Goal: Transaction & Acquisition: Obtain resource

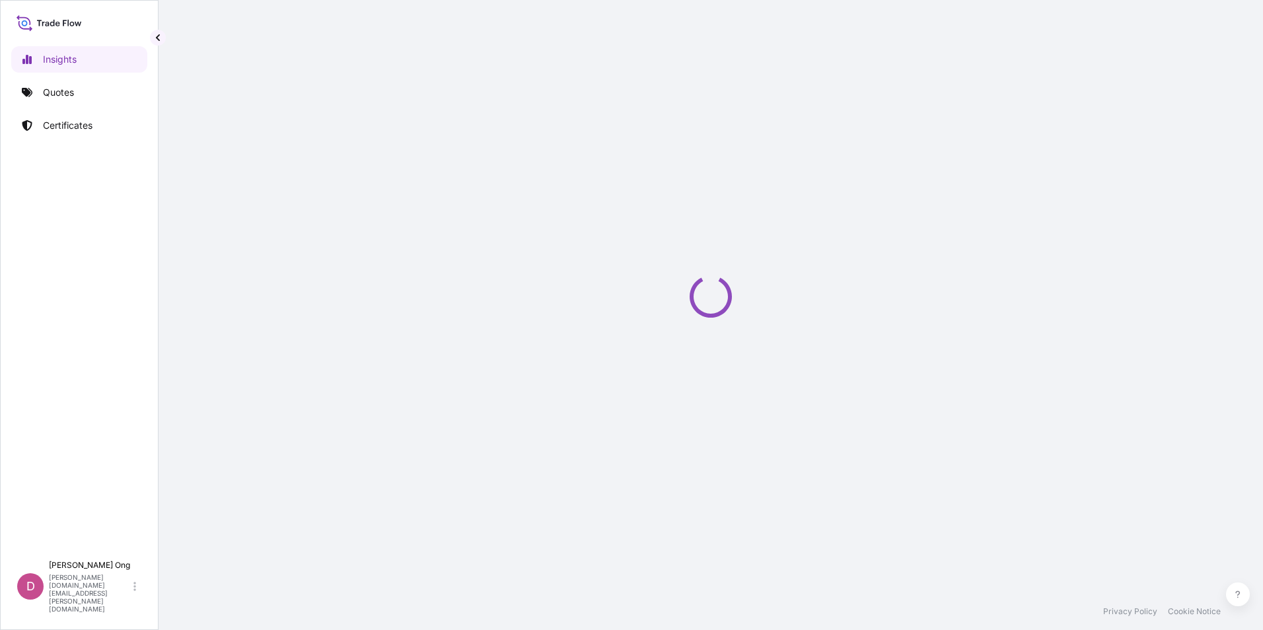
select select "2025"
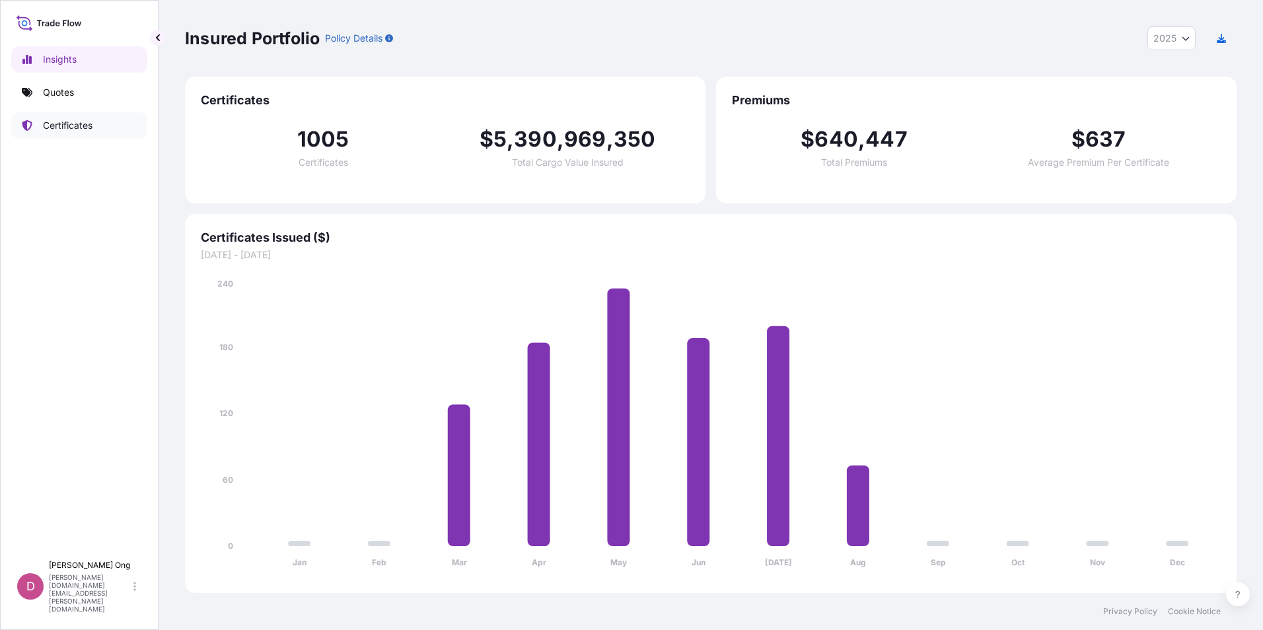
click at [79, 129] on p "Certificates" at bounding box center [68, 125] width 50 height 13
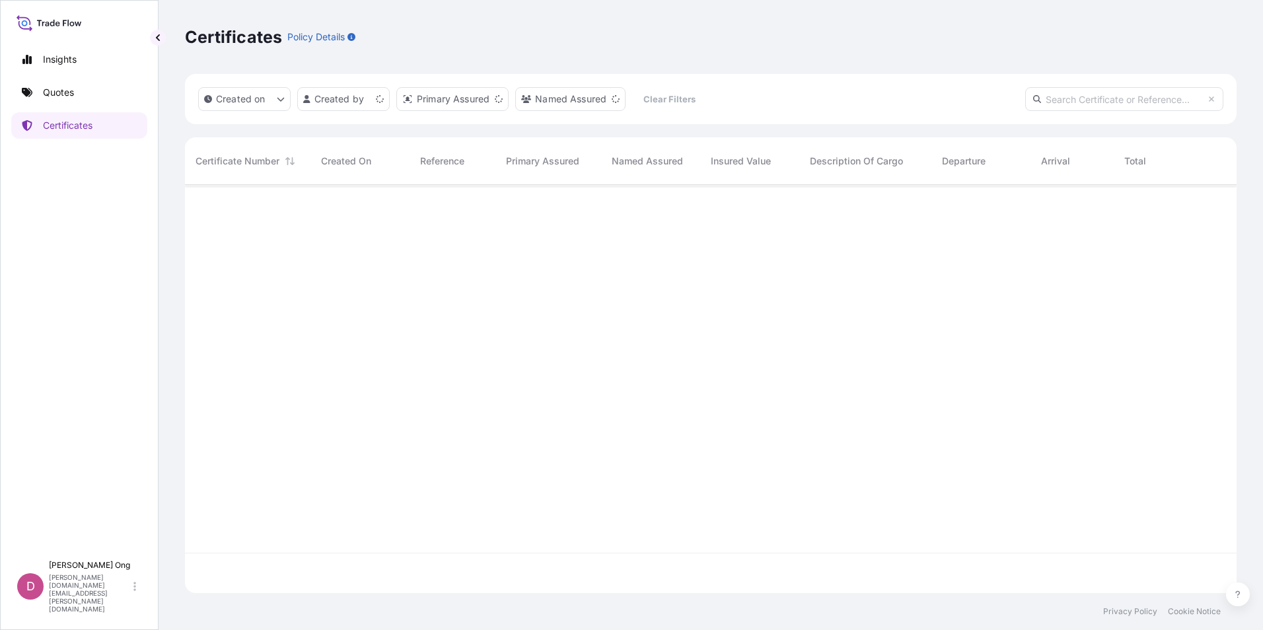
scroll to position [406, 1042]
click at [1071, 96] on input "text" at bounding box center [1125, 99] width 198 height 24
type input "CC15376S"
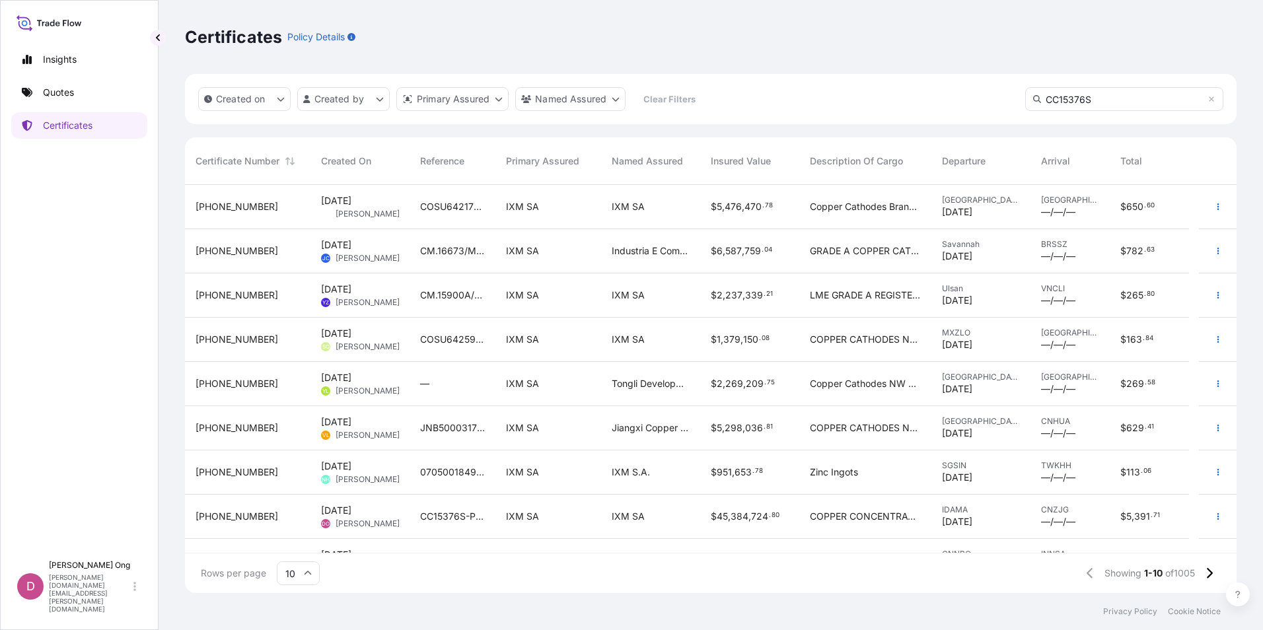
click at [1132, 104] on input "CC15376S" at bounding box center [1125, 99] width 198 height 24
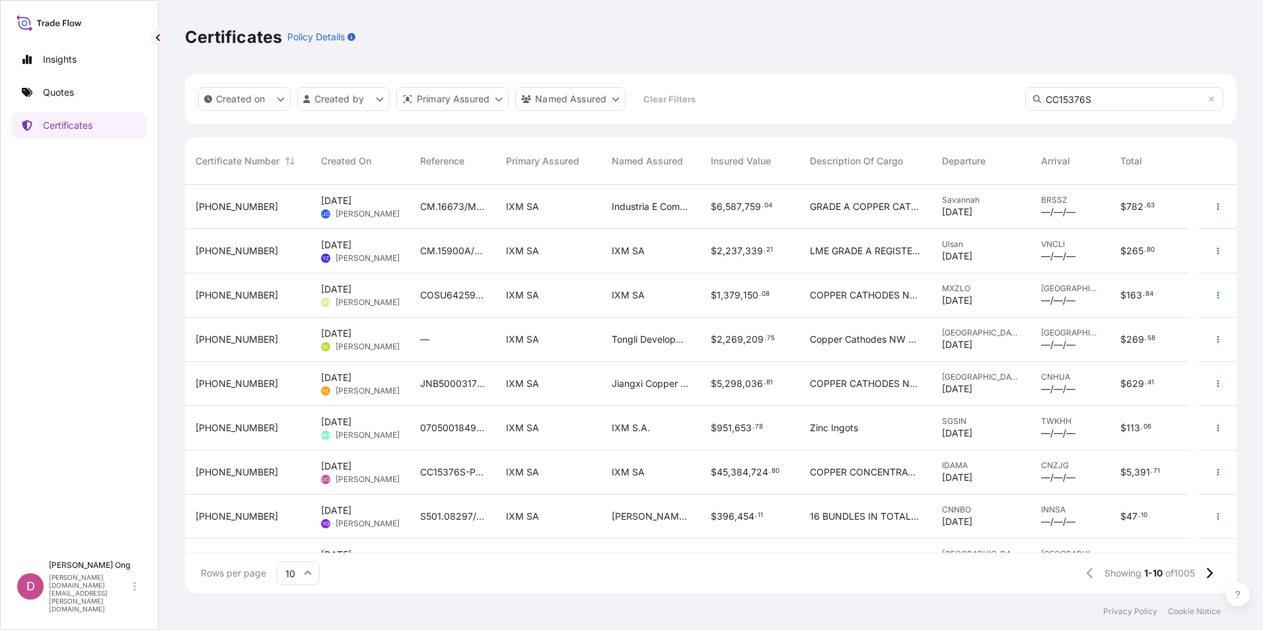
scroll to position [66, 0]
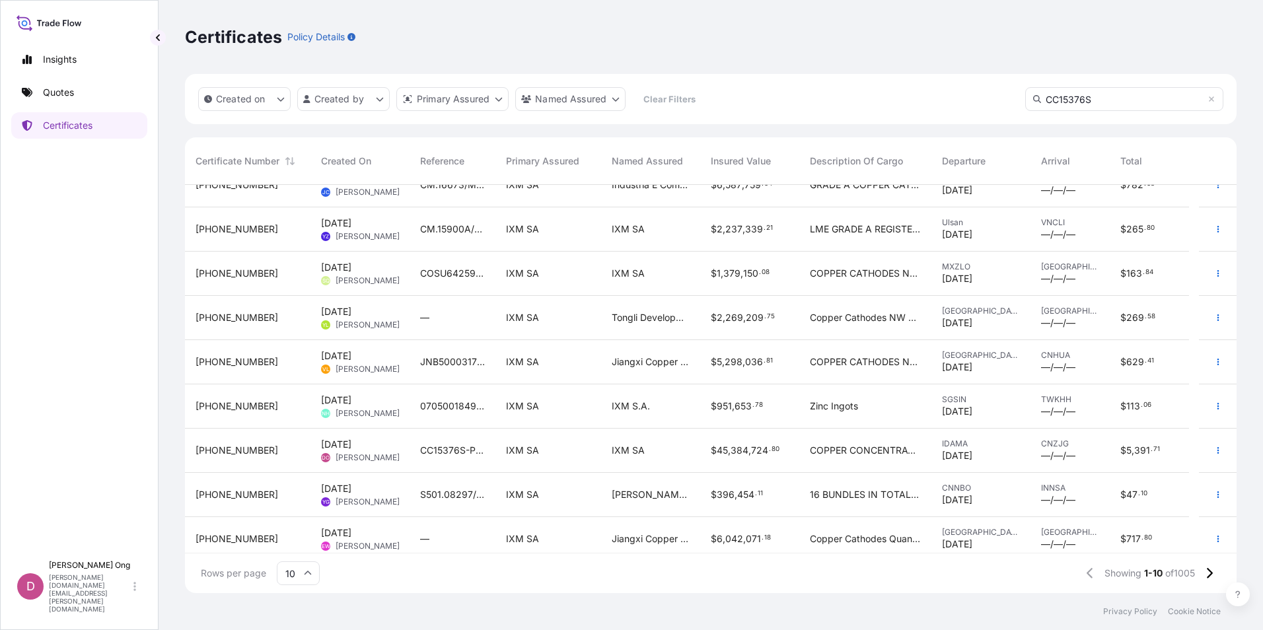
click at [742, 453] on span "384" at bounding box center [740, 450] width 18 height 9
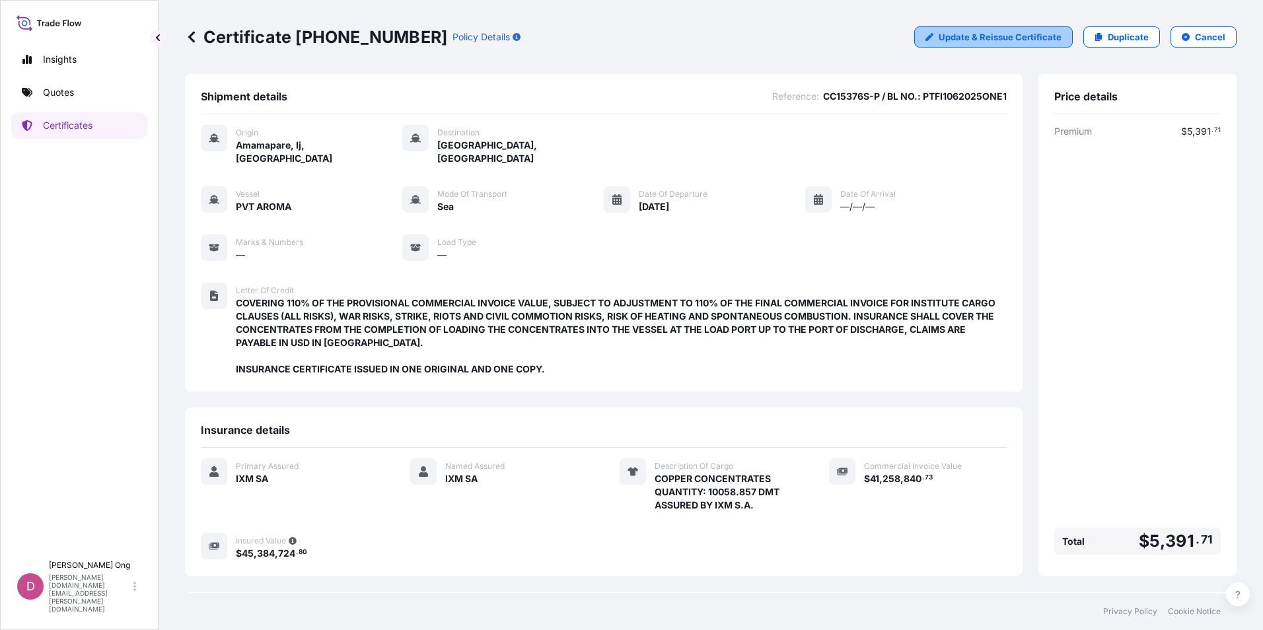
click at [1016, 36] on p "Update & Reissue Certificate" at bounding box center [1000, 36] width 123 height 13
select select "Sea"
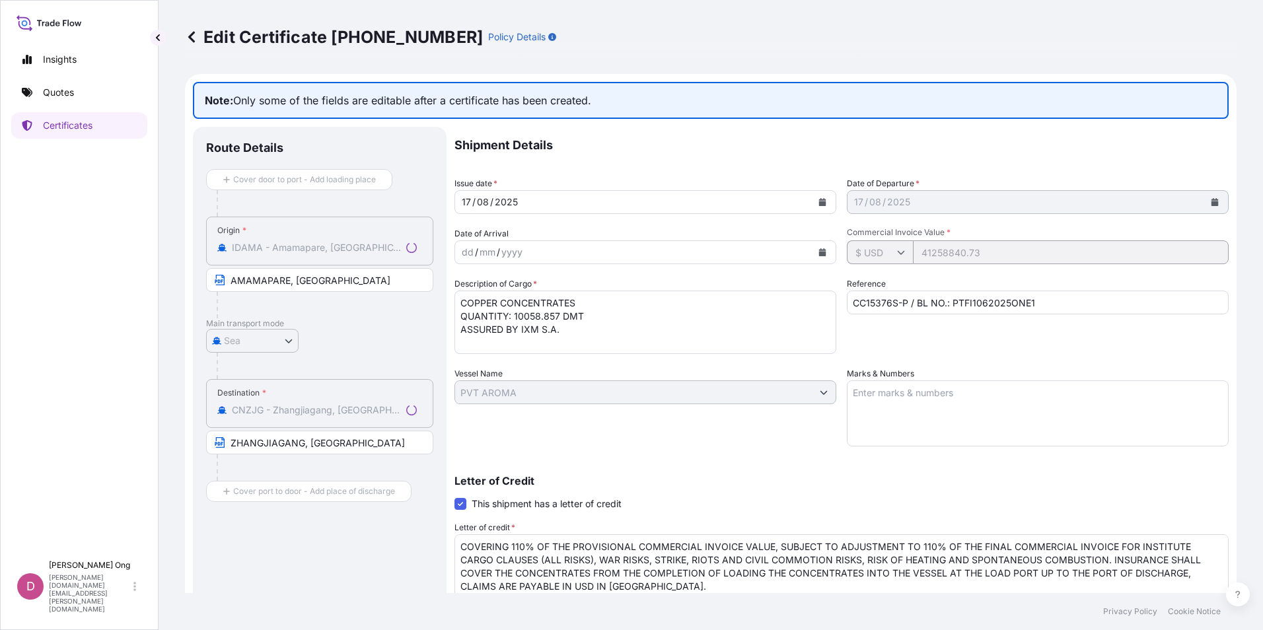
click at [929, 212] on div "[DATE]" at bounding box center [1026, 202] width 357 height 24
click at [189, 35] on icon at bounding box center [191, 36] width 13 height 13
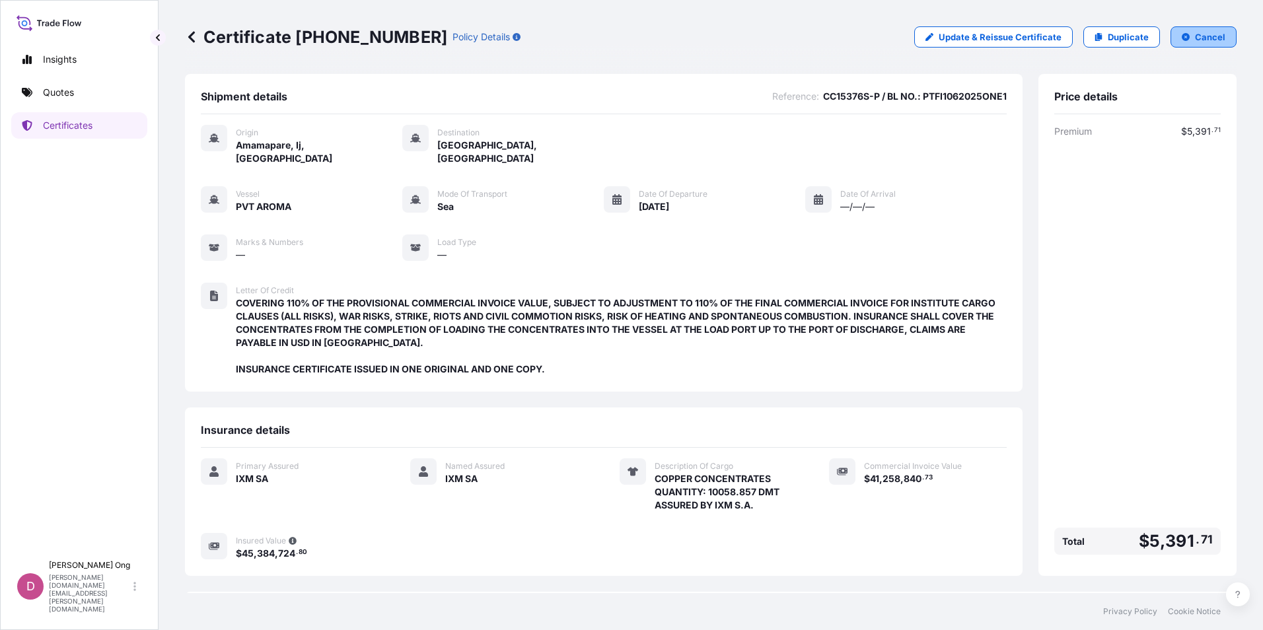
click at [1182, 31] on button "Cancel" at bounding box center [1204, 36] width 66 height 21
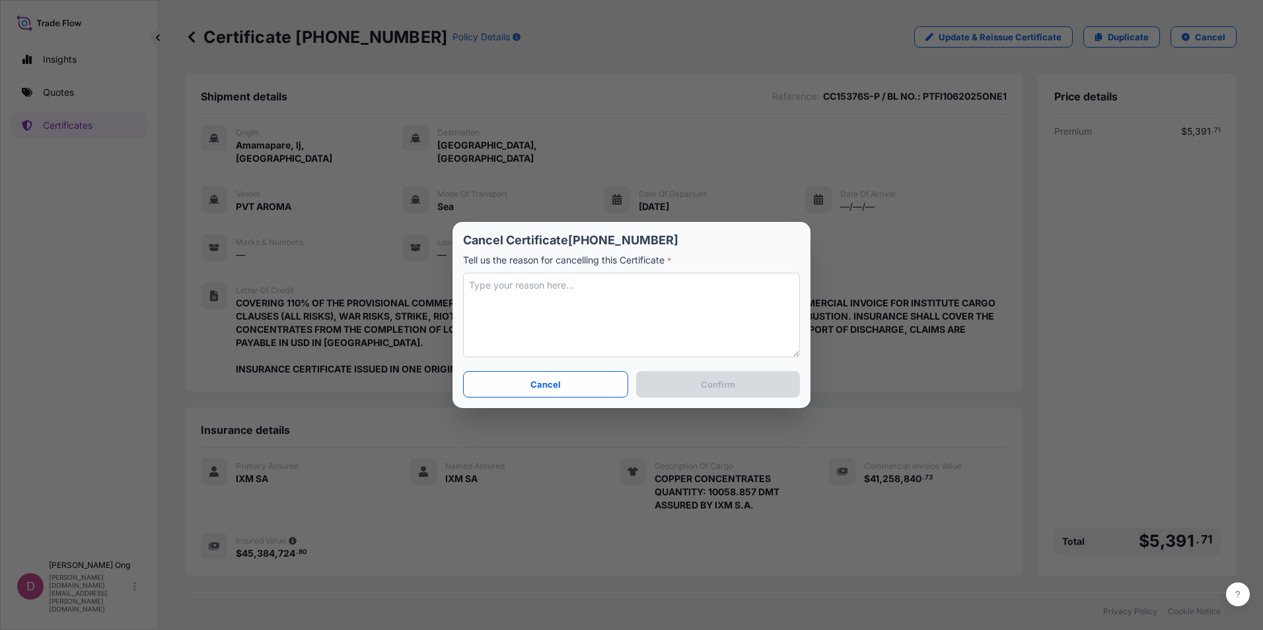
click at [679, 324] on textarea at bounding box center [631, 315] width 337 height 85
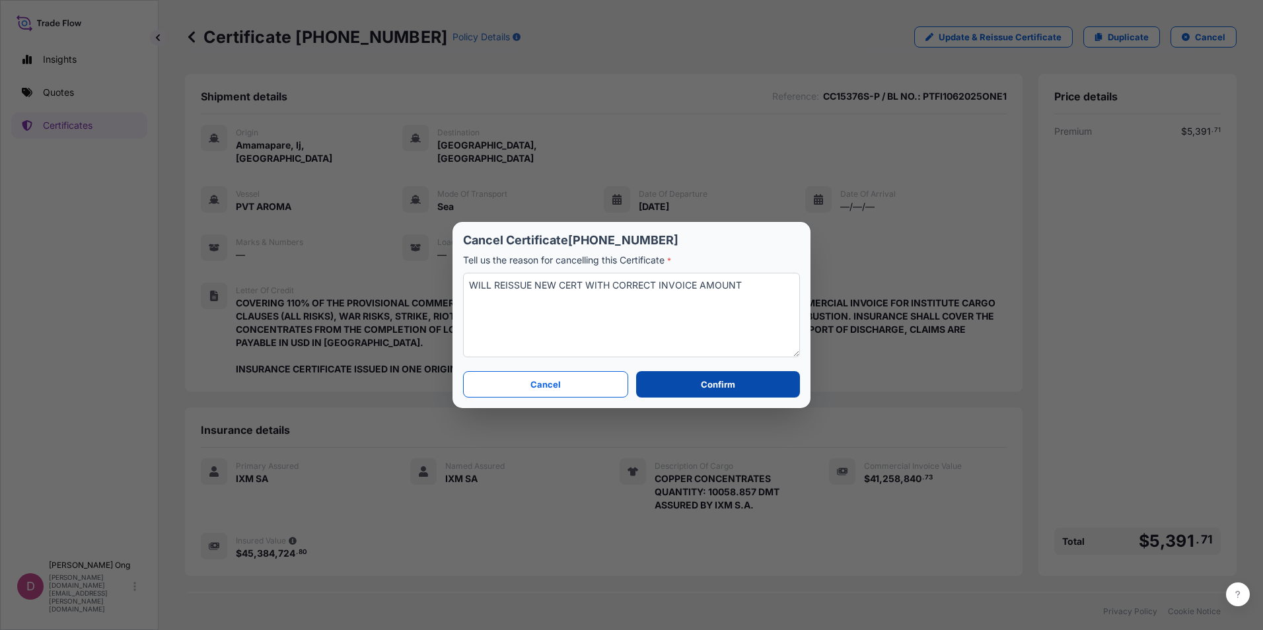
type textarea "WILL REISSUE NEW CERT WITH CORRECT INVOICE AMOUNT"
click at [684, 381] on button "Confirm" at bounding box center [718, 384] width 164 height 26
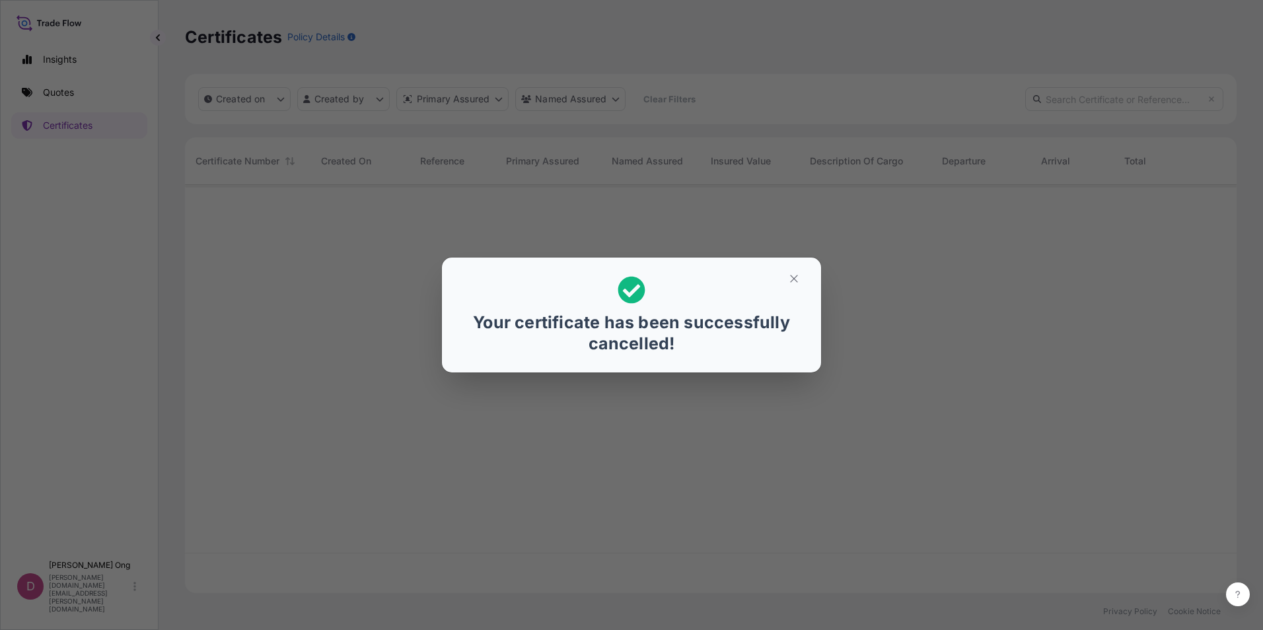
scroll to position [406, 1042]
click at [797, 279] on icon "button" at bounding box center [794, 279] width 12 height 12
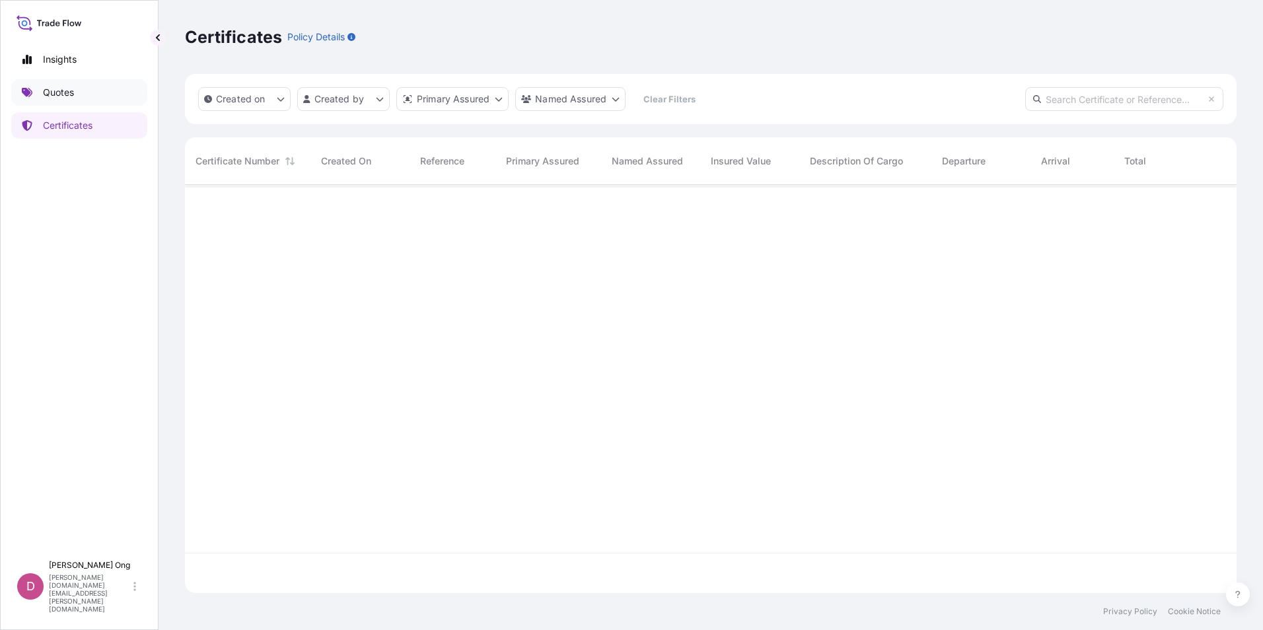
click at [79, 86] on link "Quotes" at bounding box center [79, 92] width 136 height 26
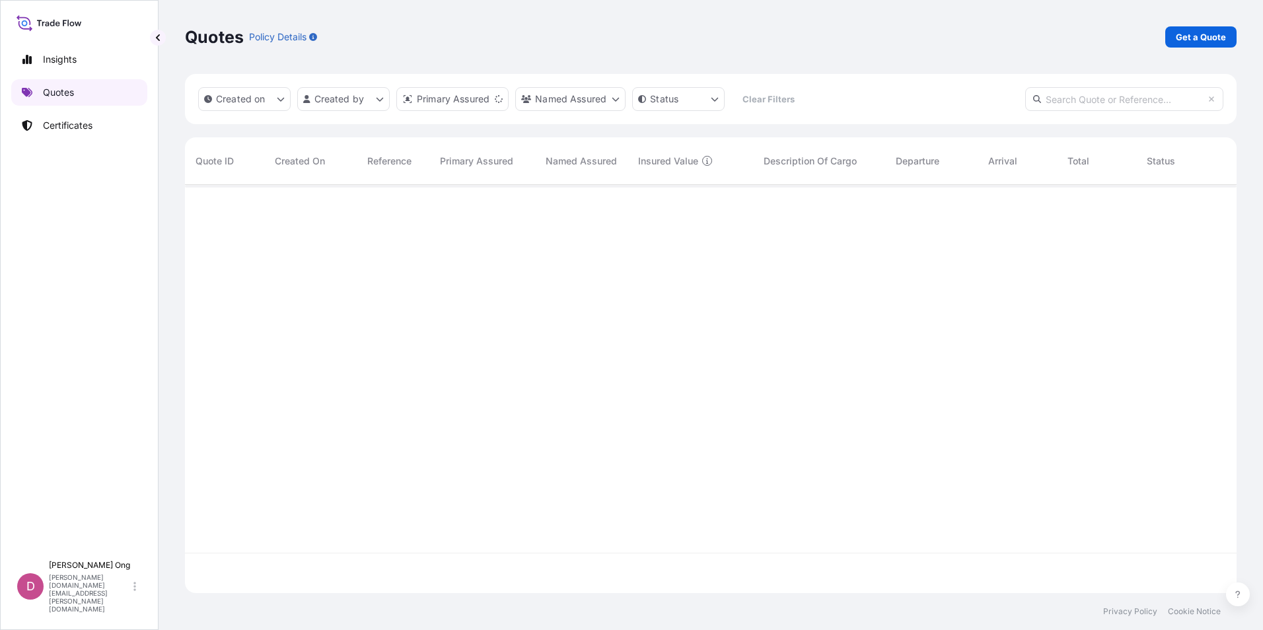
scroll to position [406, 1042]
click at [1219, 37] on p "Get a Quote" at bounding box center [1201, 36] width 50 height 13
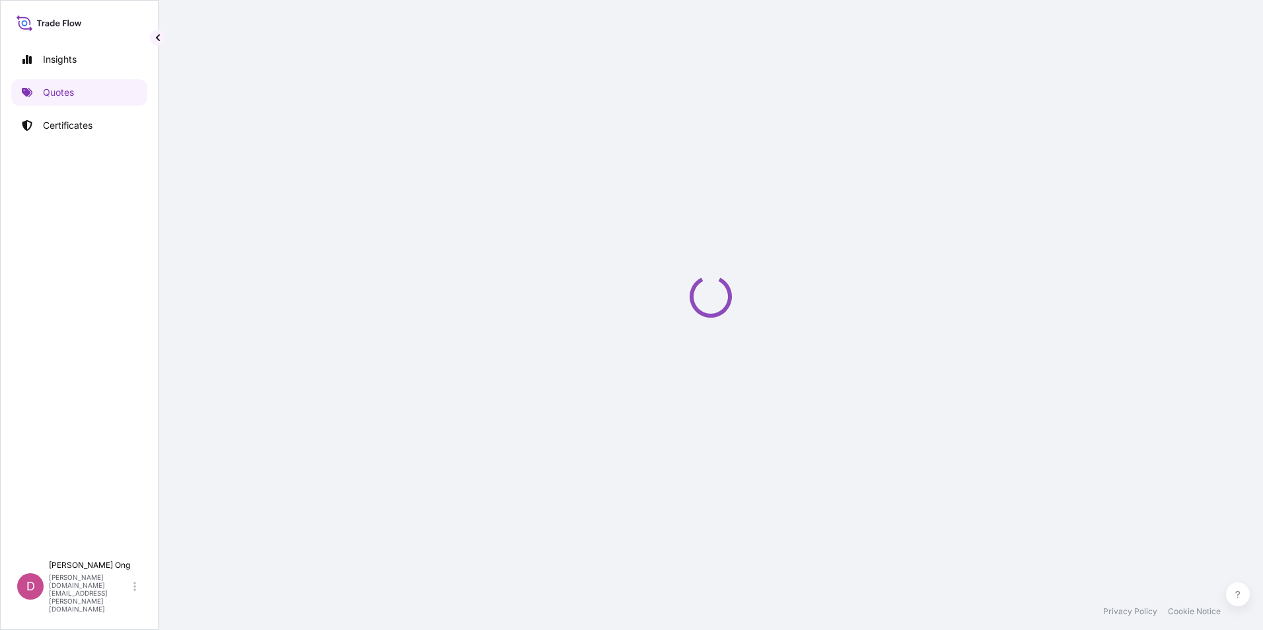
select select "Sea"
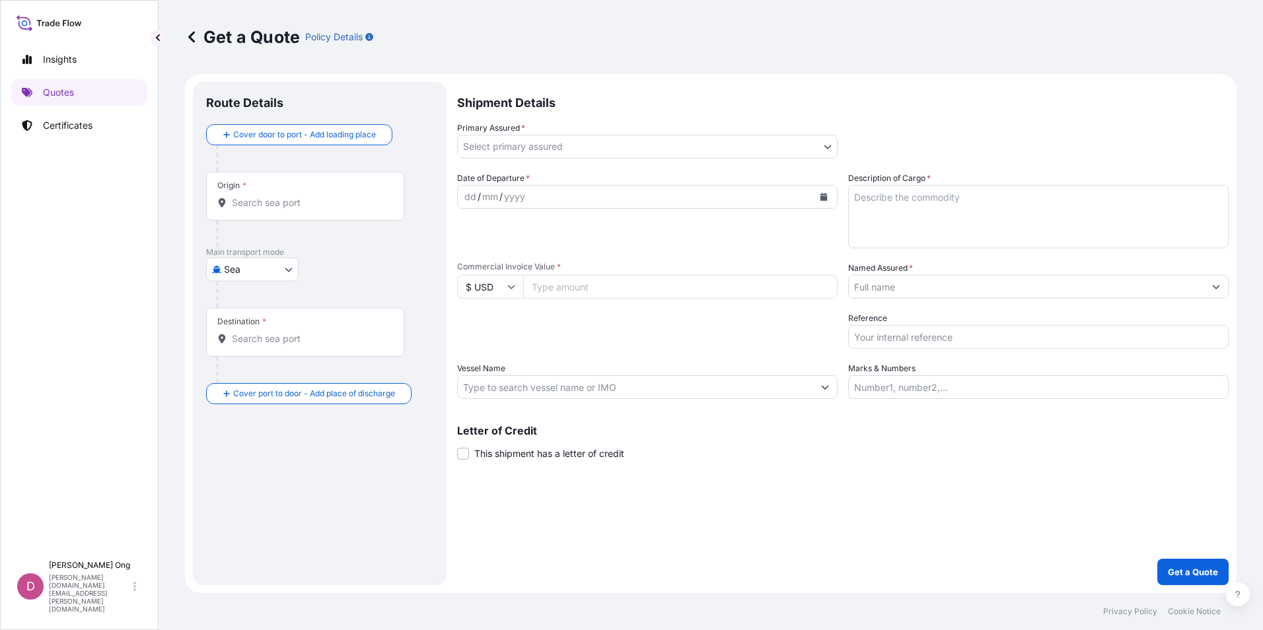
click at [566, 290] on input "Commercial Invoice Value *" at bounding box center [680, 287] width 315 height 24
paste input "39087322.80"
type input "39087322.80"
click at [321, 196] on input "Origin *" at bounding box center [310, 202] width 156 height 13
paste input "AMAMAPARE, [GEOGRAPHIC_DATA]"
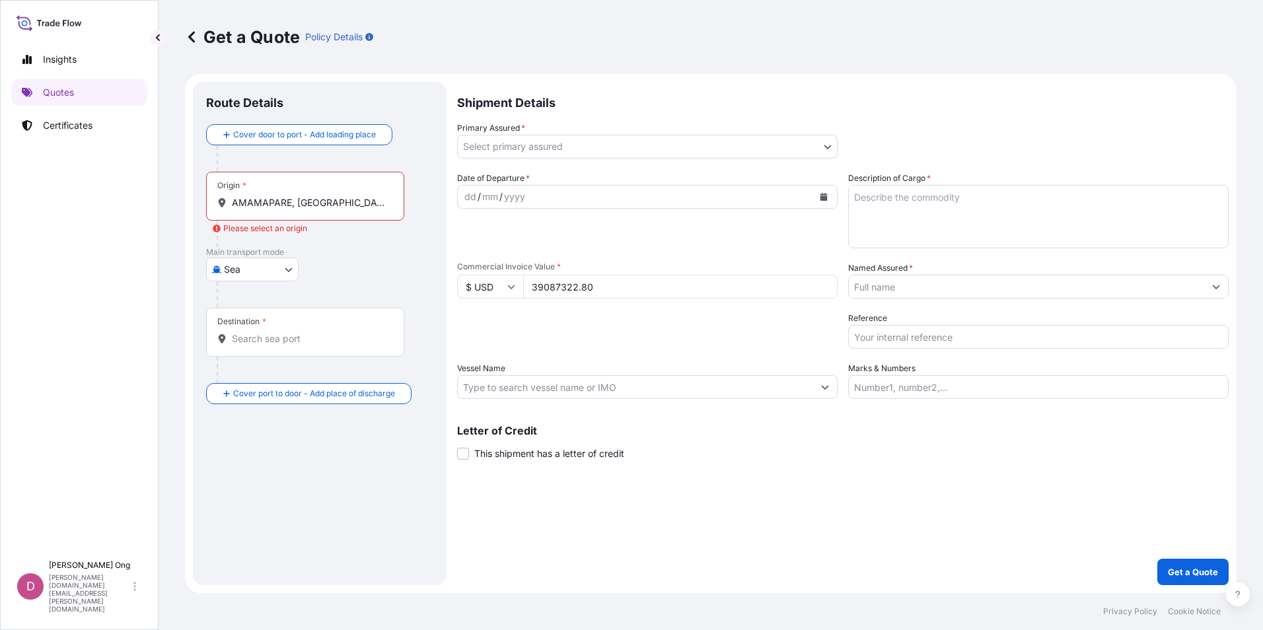
click at [324, 199] on input "AMAMAPARE, [GEOGRAPHIC_DATA]" at bounding box center [310, 202] width 156 height 13
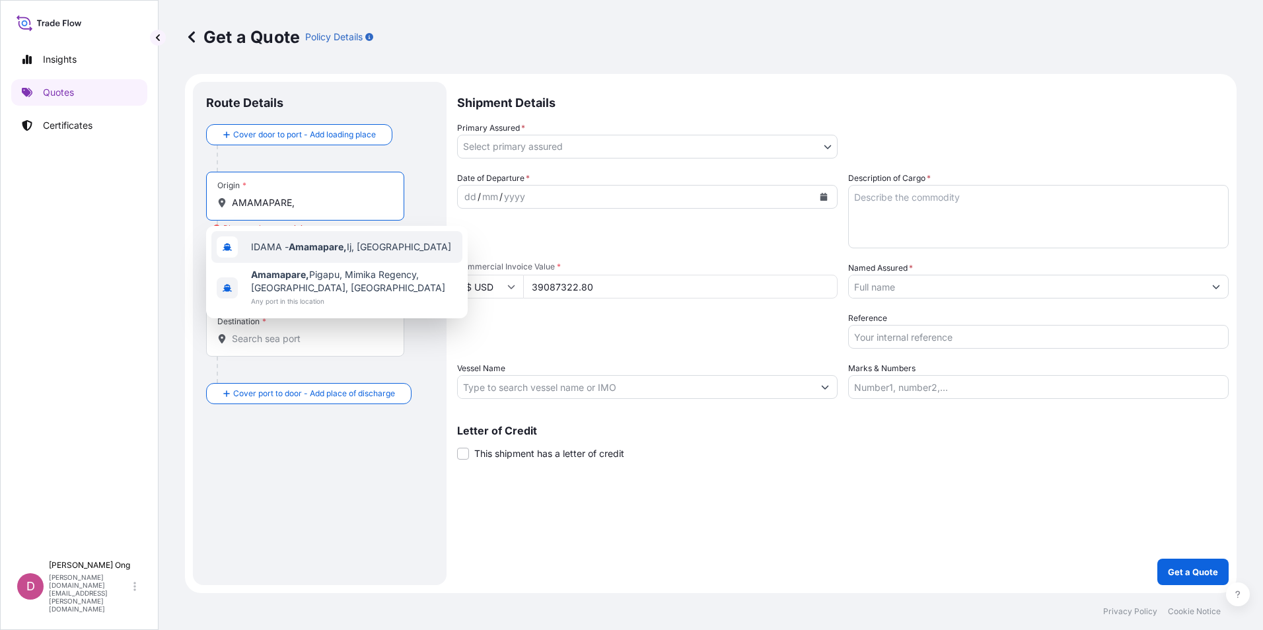
click at [357, 248] on span "IDAMA - Amamapare, [GEOGRAPHIC_DATA], [GEOGRAPHIC_DATA]" at bounding box center [351, 247] width 200 height 13
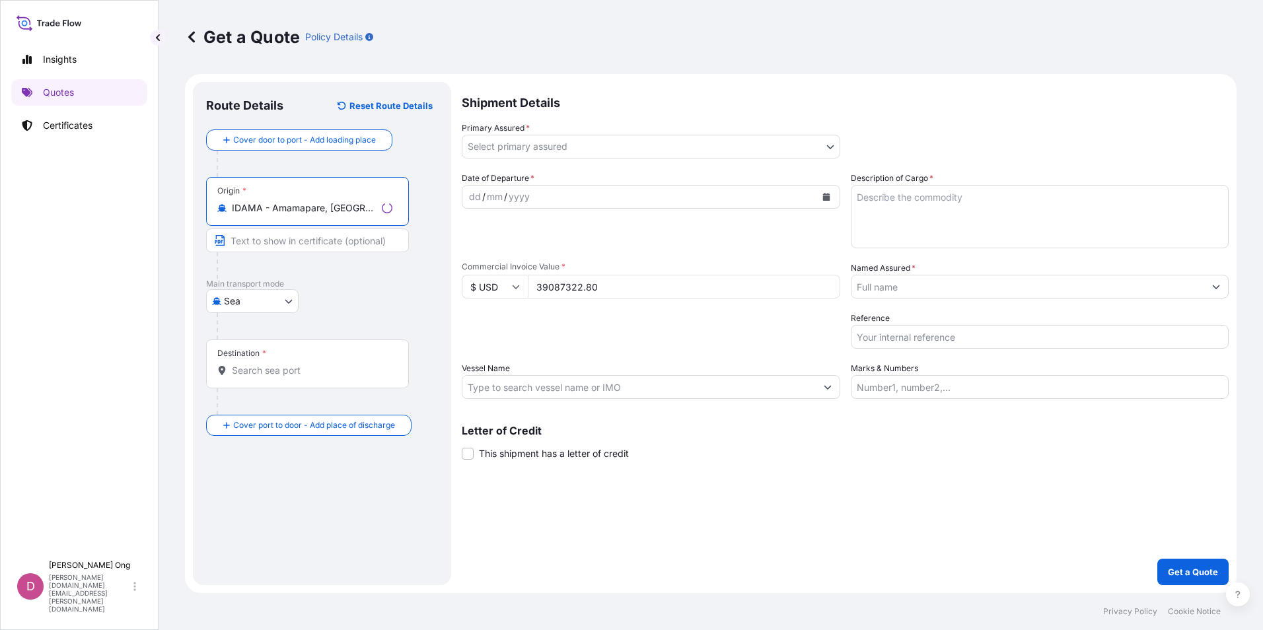
type input "IDAMA - Amamapare, [GEOGRAPHIC_DATA], [GEOGRAPHIC_DATA]"
click at [303, 243] on input "Text to appear on certificate" at bounding box center [307, 241] width 203 height 24
paste input "AMAMAPARE, [GEOGRAPHIC_DATA]"
type input "AMAMAPARE, [GEOGRAPHIC_DATA]"
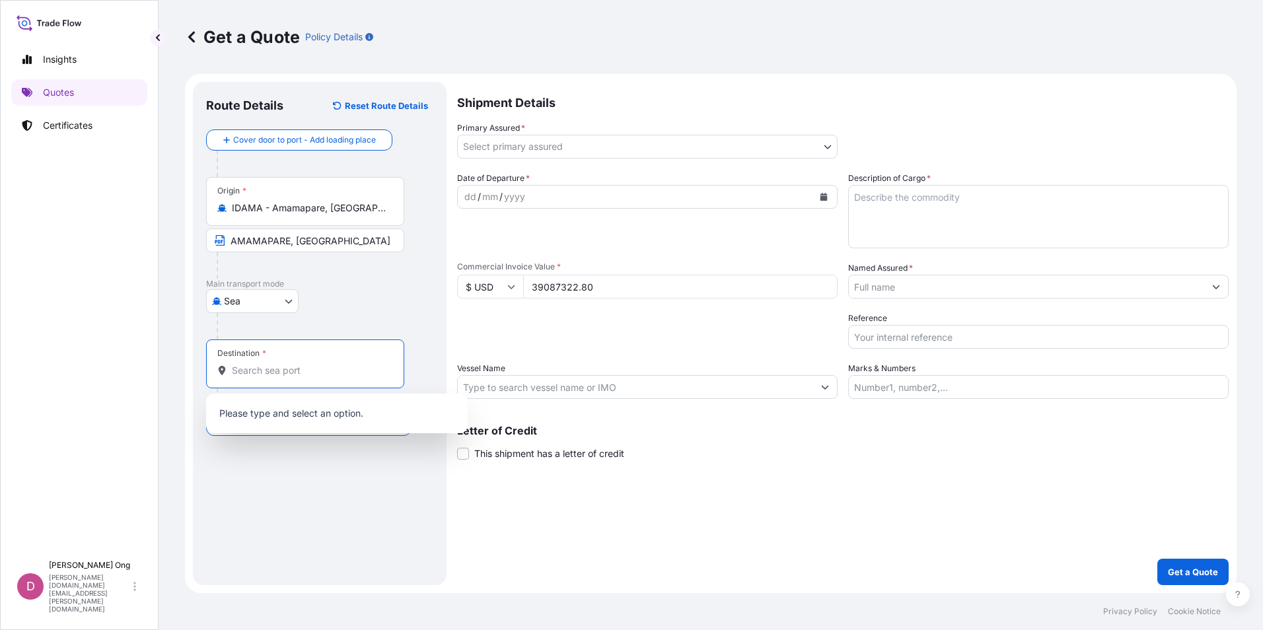
click at [344, 371] on input "Destination *" at bounding box center [310, 370] width 156 height 13
paste input "ZHANGJIAGANG, [GEOGRAPHIC_DATA]"
drag, startPoint x: 347, startPoint y: 376, endPoint x: 311, endPoint y: 377, distance: 36.4
click at [311, 377] on input "ZHANGJIAGANG, [GEOGRAPHIC_DATA]" at bounding box center [310, 370] width 156 height 13
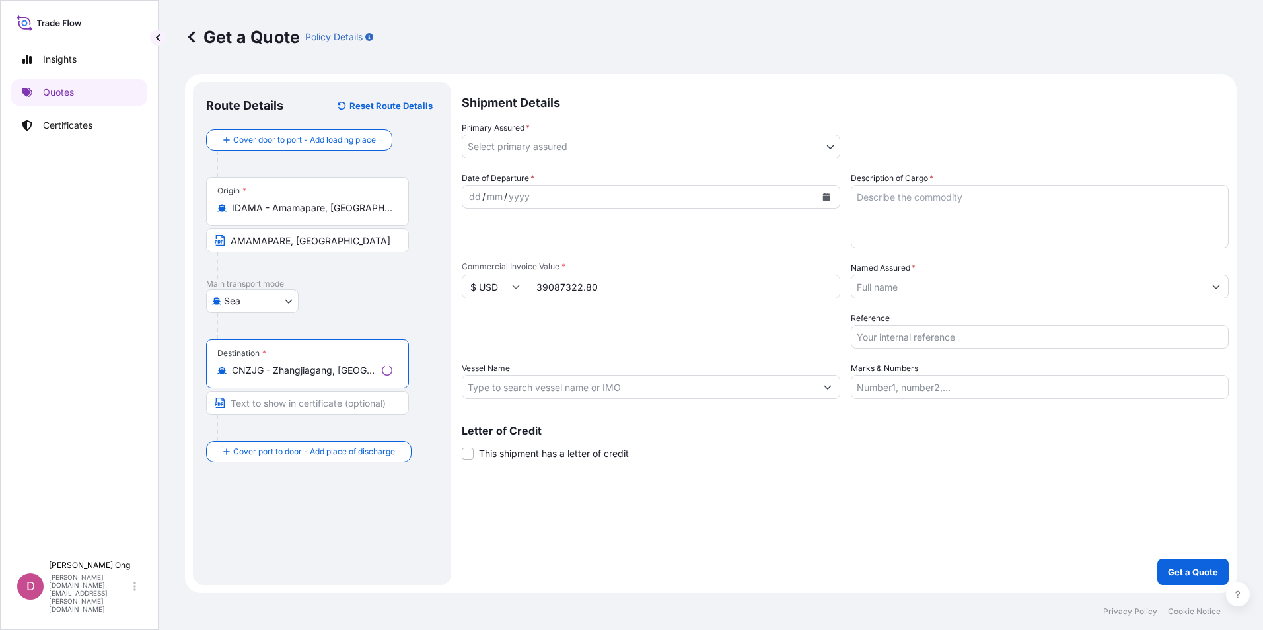
type input "CNZJG - Zhangjiagang, [GEOGRAPHIC_DATA]"
click at [315, 404] on input "Text to appear on certificate" at bounding box center [307, 403] width 203 height 24
paste input "ZHANGJIAGANG, [GEOGRAPHIC_DATA]"
type input "ZHANGJIAGANG, [GEOGRAPHIC_DATA]"
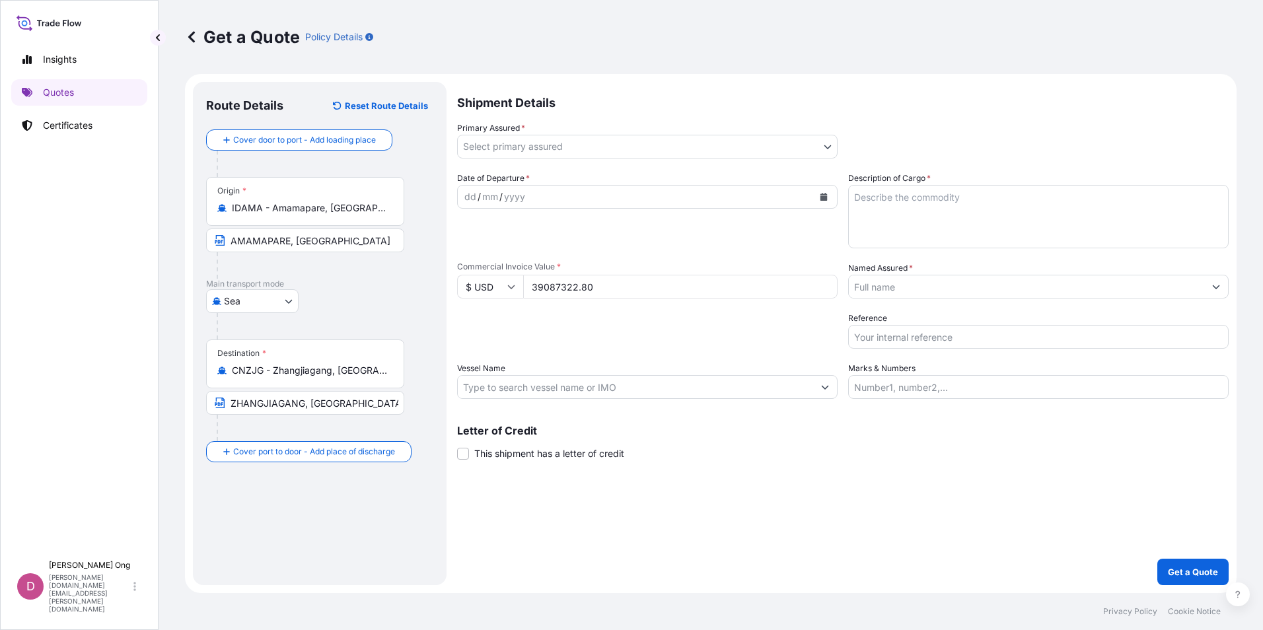
click at [724, 560] on div "Shipment Details Primary Assured * Select primary assured IXM SA CMOC Limited I…" at bounding box center [843, 334] width 772 height 504
click at [1008, 342] on input "Reference" at bounding box center [1038, 337] width 381 height 24
paste input "CC15376S-P / BL NO.: PTFI1062025ONE1"
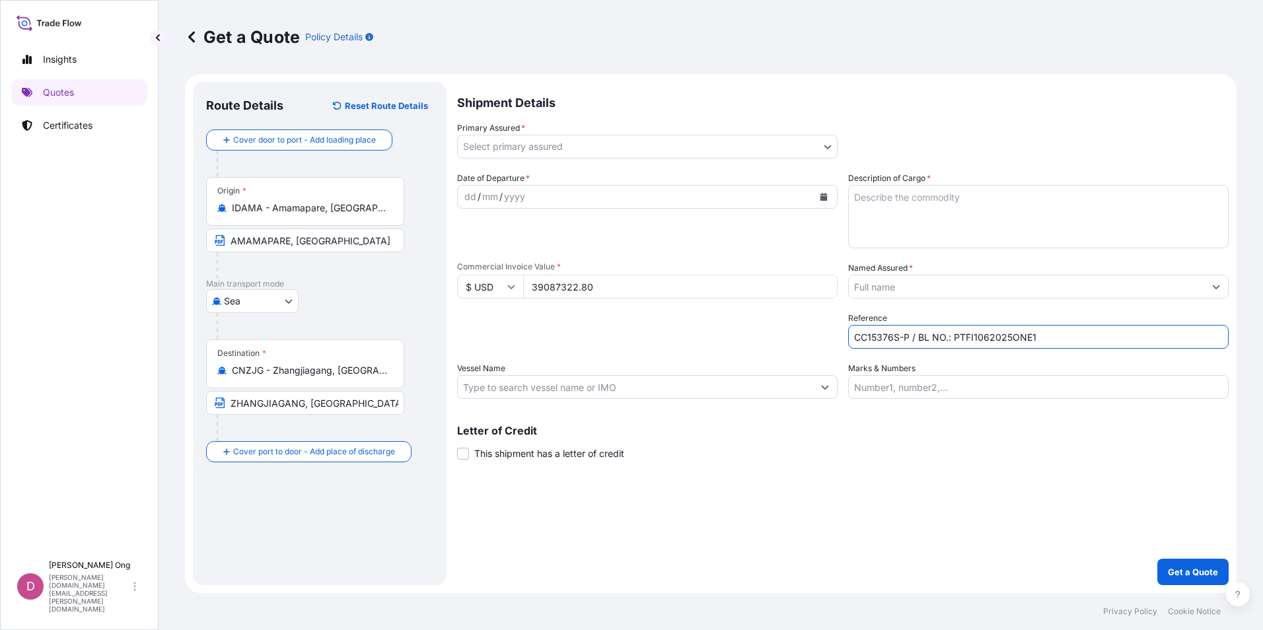
type input "CC15376S-P / BL NO.: PTFI1062025ONE1"
click at [618, 130] on div "Primary Assured * Select primary assured" at bounding box center [647, 140] width 381 height 37
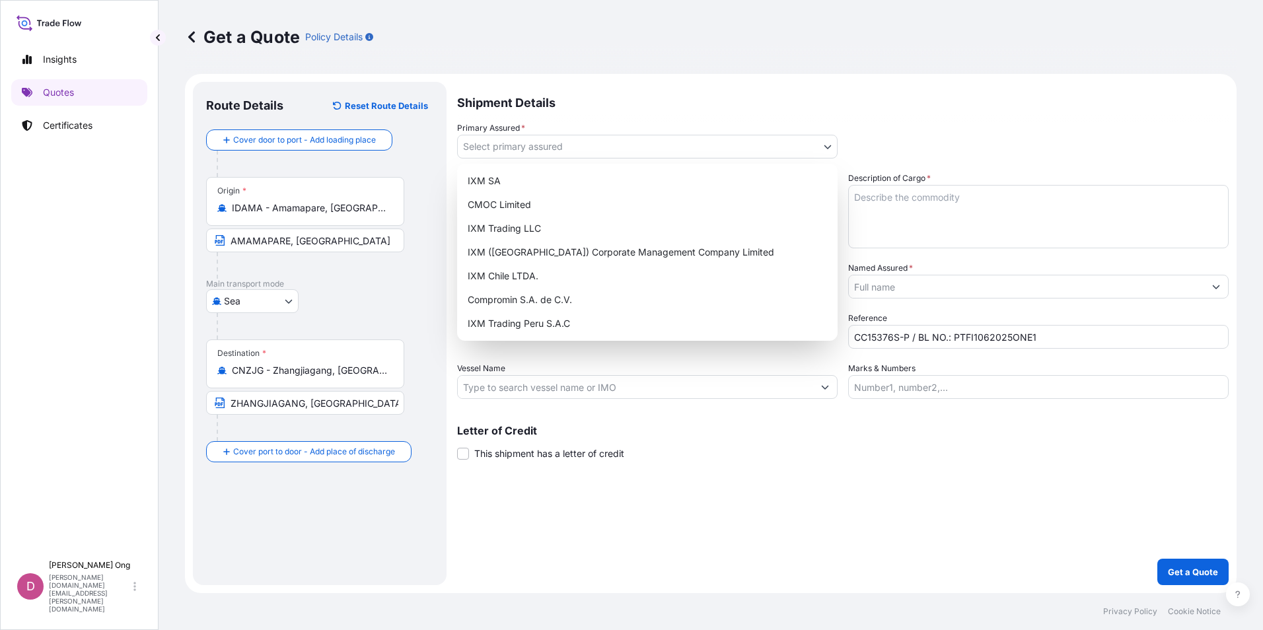
click at [614, 147] on body "Insights Quotes Certificates D [PERSON_NAME] [PERSON_NAME][DOMAIN_NAME][EMAIL_A…" at bounding box center [631, 315] width 1263 height 630
click at [571, 187] on div "IXM SA" at bounding box center [648, 181] width 370 height 24
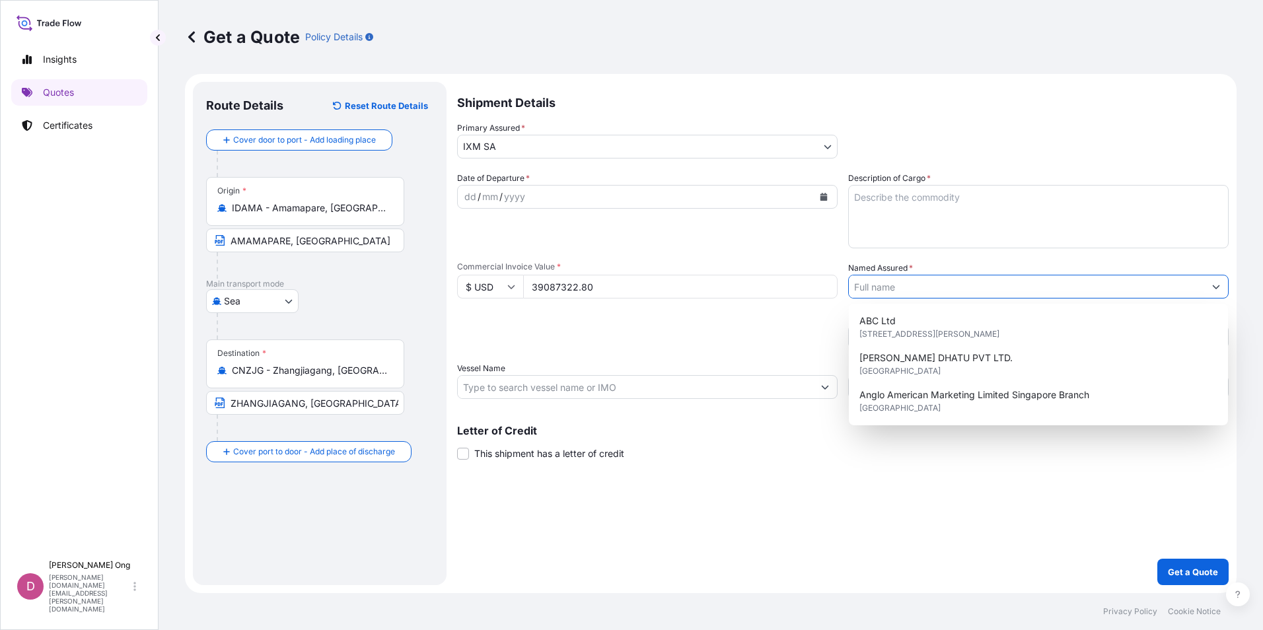
click at [954, 288] on input "Named Assured *" at bounding box center [1027, 287] width 356 height 24
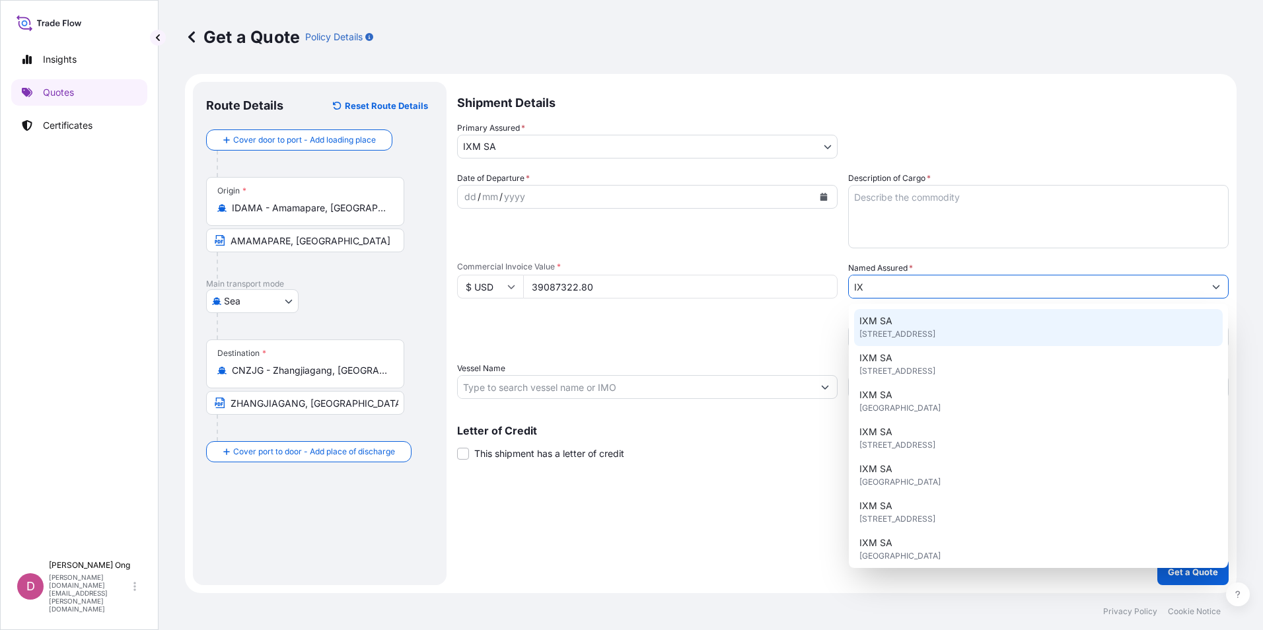
click at [890, 323] on span "IXM SA" at bounding box center [876, 321] width 33 height 13
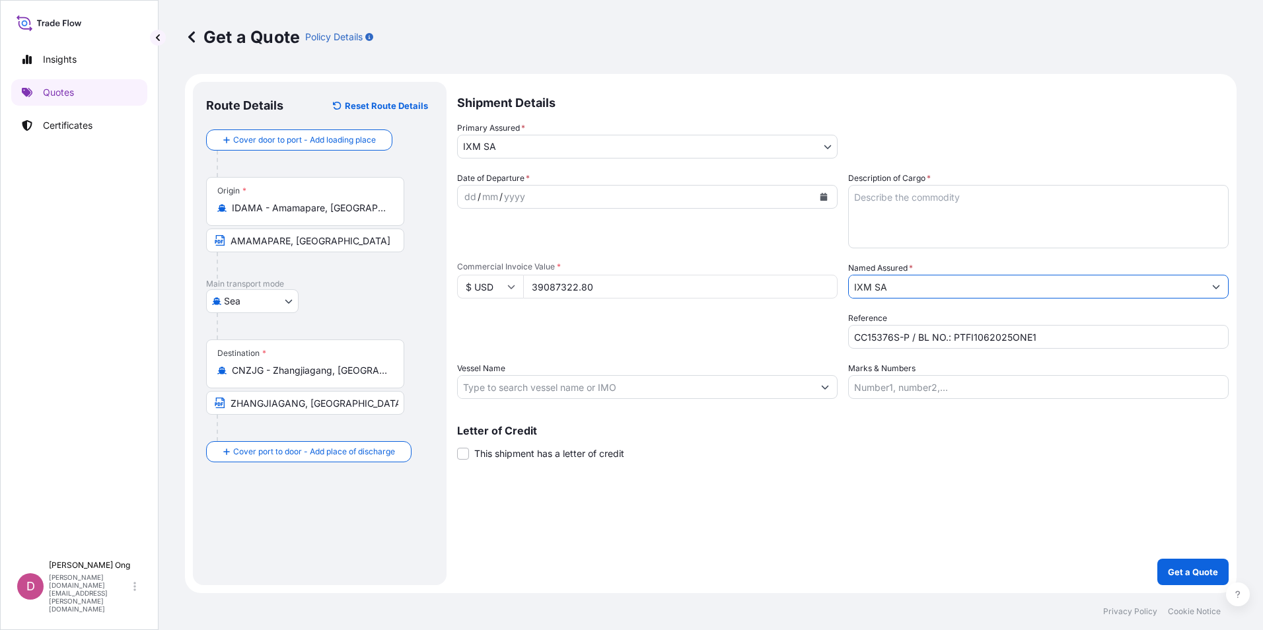
type input "IXM SA"
click at [823, 196] on icon "Calendar" at bounding box center [824, 197] width 7 height 8
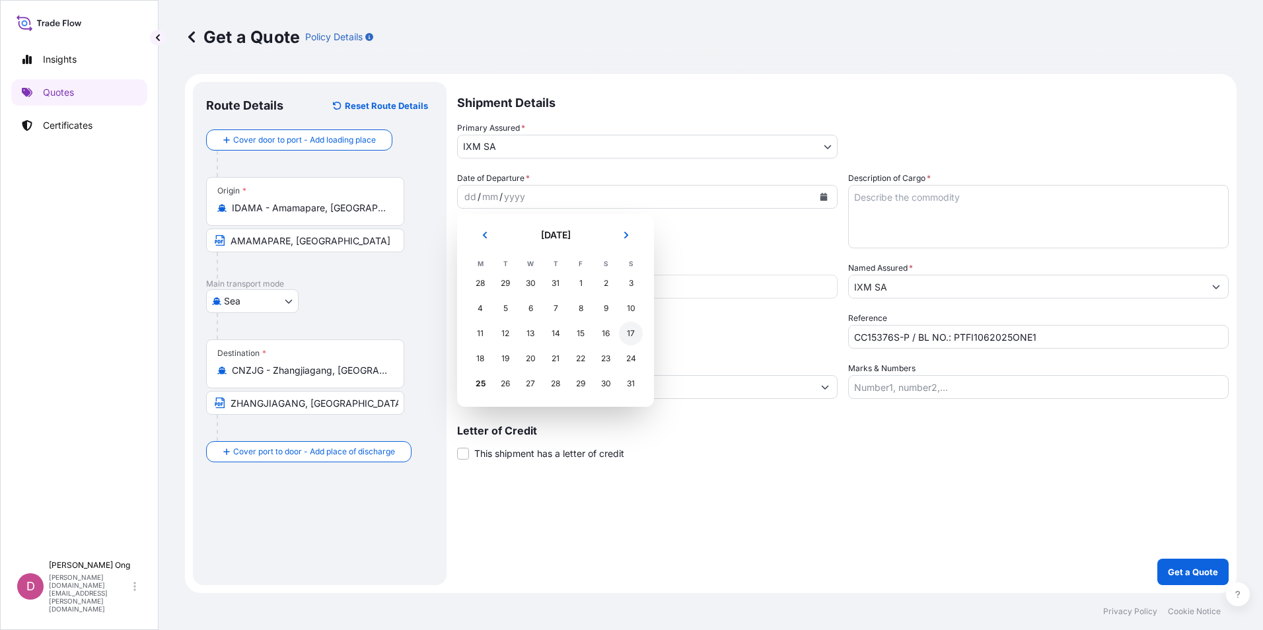
click at [625, 338] on div "17" at bounding box center [631, 334] width 24 height 24
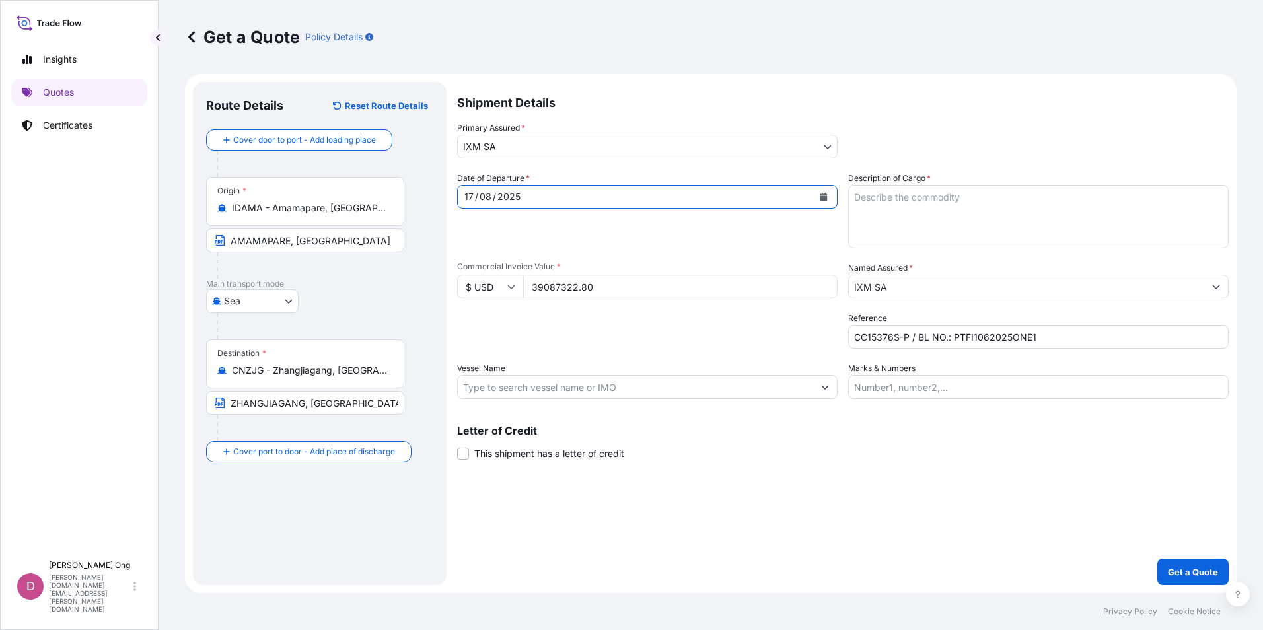
click at [486, 450] on span "This shipment has a letter of credit" at bounding box center [549, 453] width 150 height 13
click at [457, 447] on input "This shipment has a letter of credit" at bounding box center [457, 447] width 0 height 0
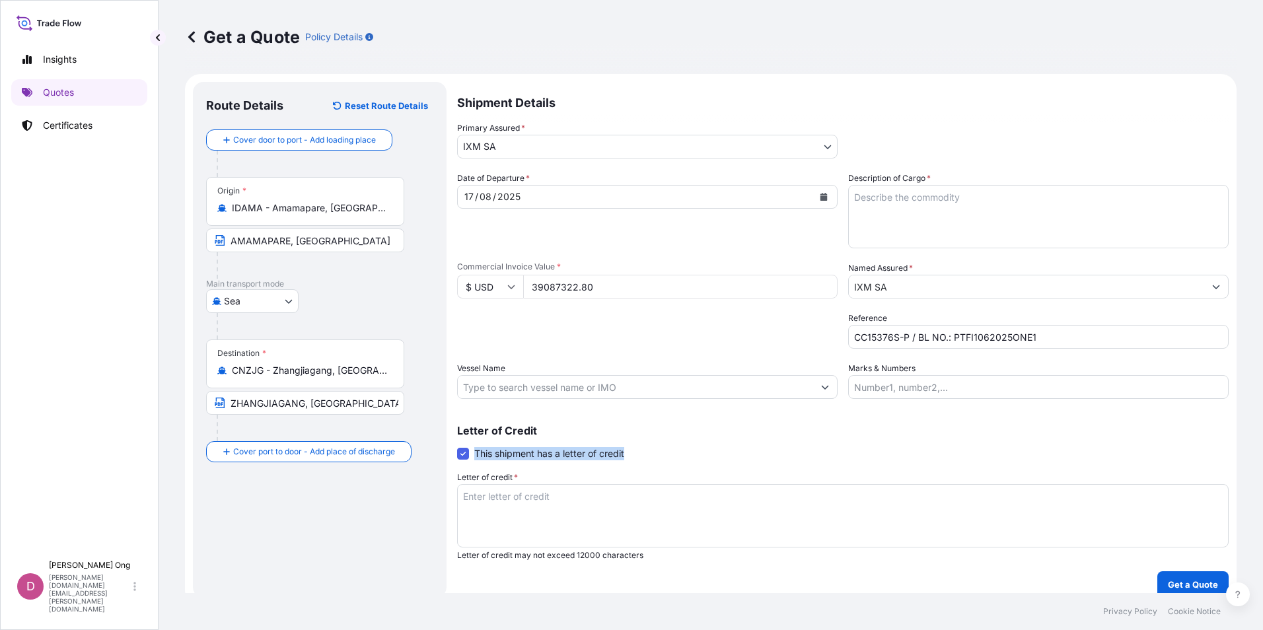
click at [832, 452] on div "Letter of Credit This shipment has a letter of credit Letter of credit * Letter…" at bounding box center [843, 493] width 772 height 135
drag, startPoint x: 832, startPoint y: 452, endPoint x: 726, endPoint y: 430, distance: 108.6
click at [726, 430] on p "Letter of Credit" at bounding box center [843, 431] width 772 height 11
click at [753, 410] on div "Letter of Credit This shipment has a letter of credit Letter of credit * Letter…" at bounding box center [843, 485] width 772 height 151
click at [534, 332] on div "Packing Category Type to search a container mode Please select a primary mode o…" at bounding box center [647, 330] width 381 height 37
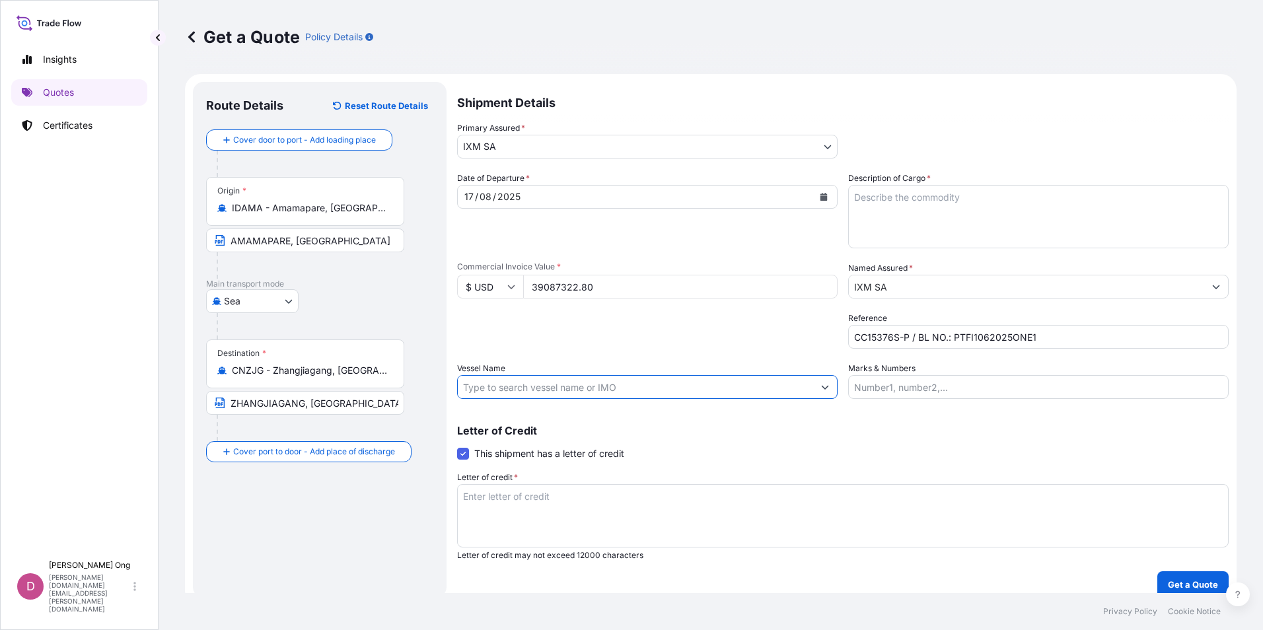
click at [736, 392] on input "Vessel Name" at bounding box center [636, 387] width 356 height 24
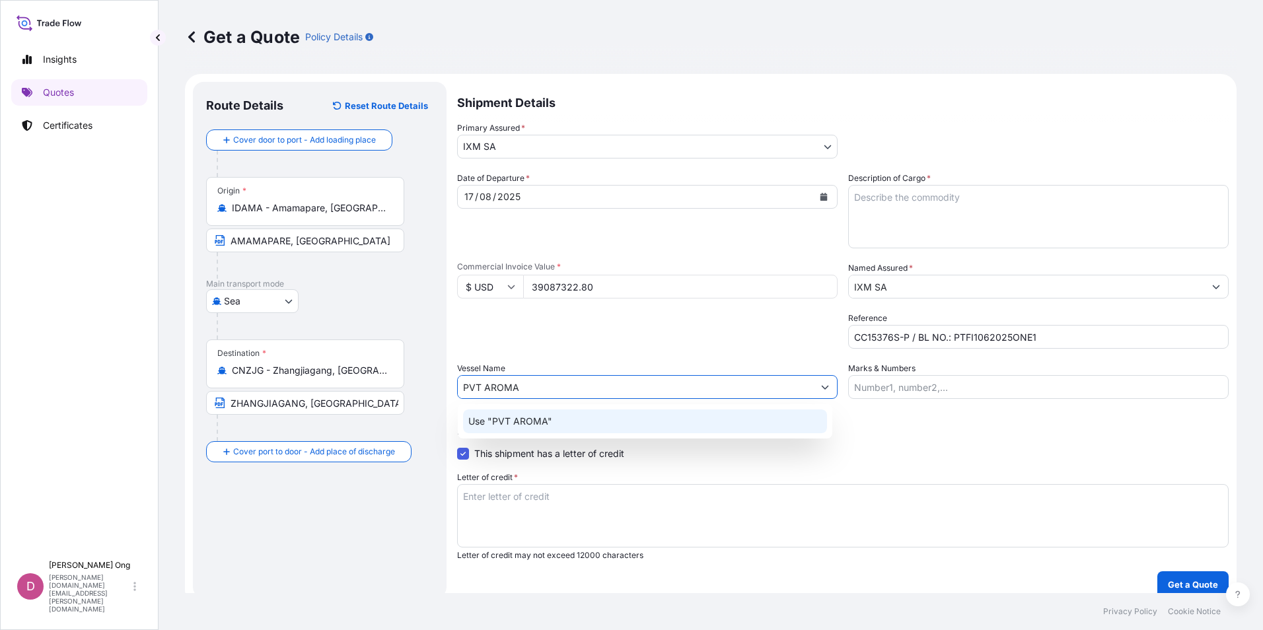
click at [640, 421] on div "Use "PVT AROMA"" at bounding box center [645, 422] width 364 height 24
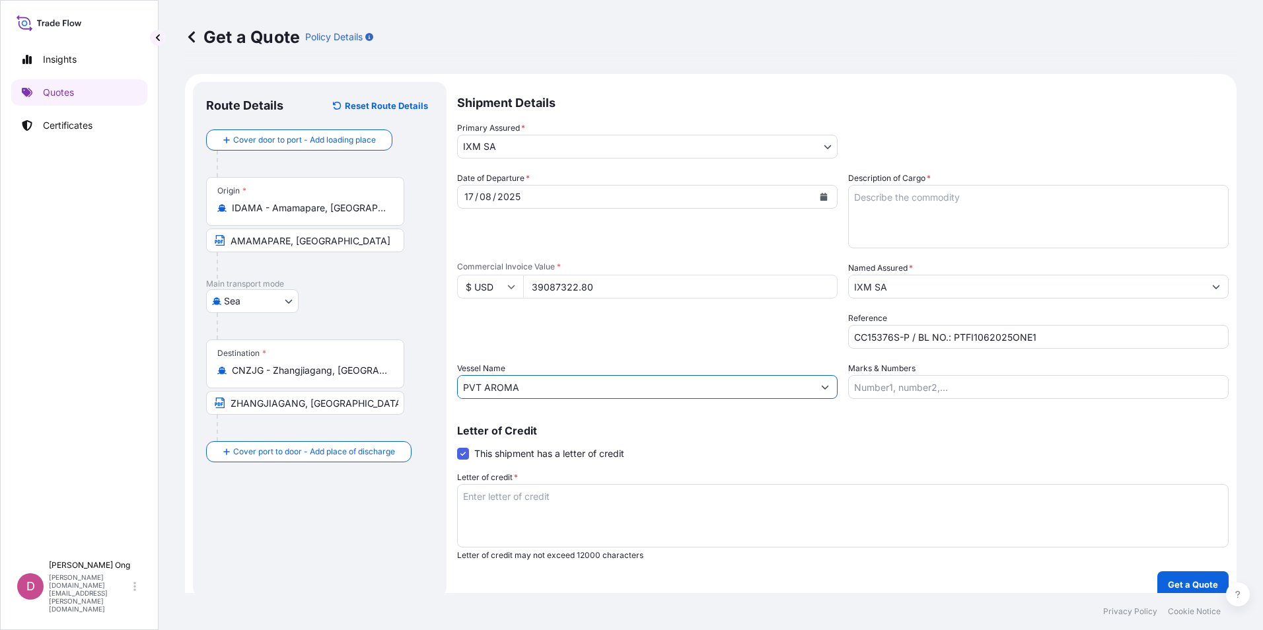
type input "PVT AROMA"
click at [1015, 218] on textarea "Description of Cargo *" at bounding box center [1038, 216] width 381 height 63
paste textarea "COPPER CONCENTRATES QUANTITY: 10058.857 DMT ASSURED BY IXM S.A."
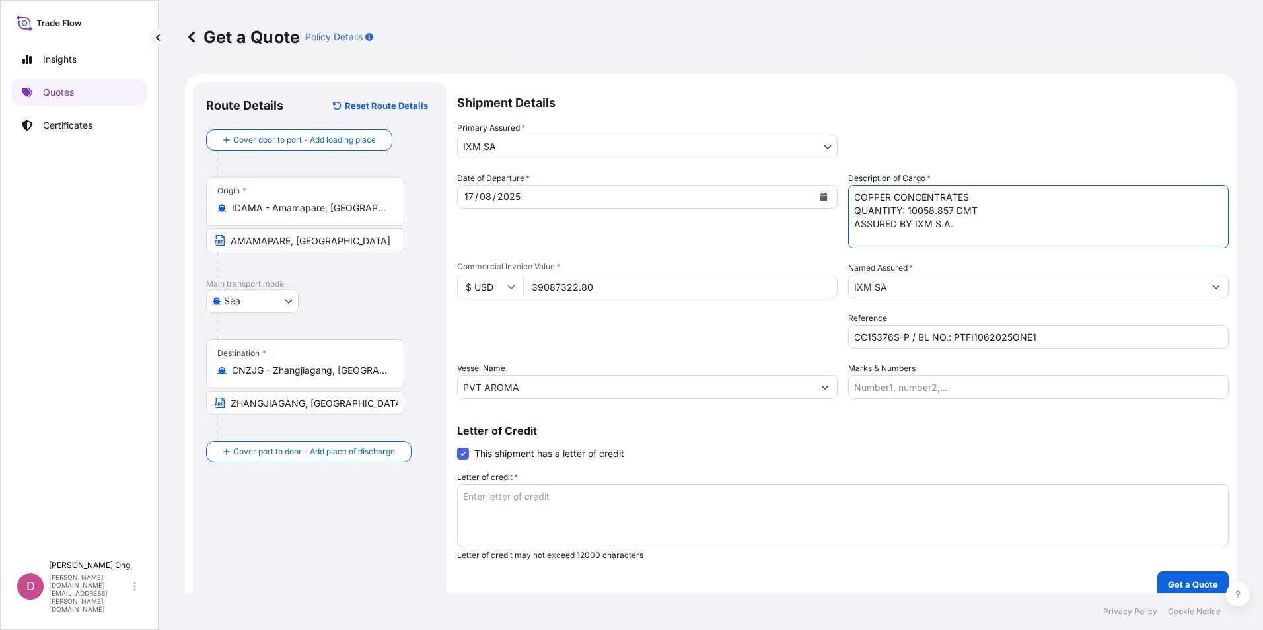
type textarea "COPPER CONCENTRATES QUANTITY: 10058.857 DMT ASSURED BY IXM S.A."
click at [771, 516] on textarea "Letter of credit *" at bounding box center [843, 515] width 772 height 63
paste textarea "COVERING 110% OF THE PROVISIONAL COMMERCIAL INVOICE VALUE, SUBJECT TO ADJUSTMEN…"
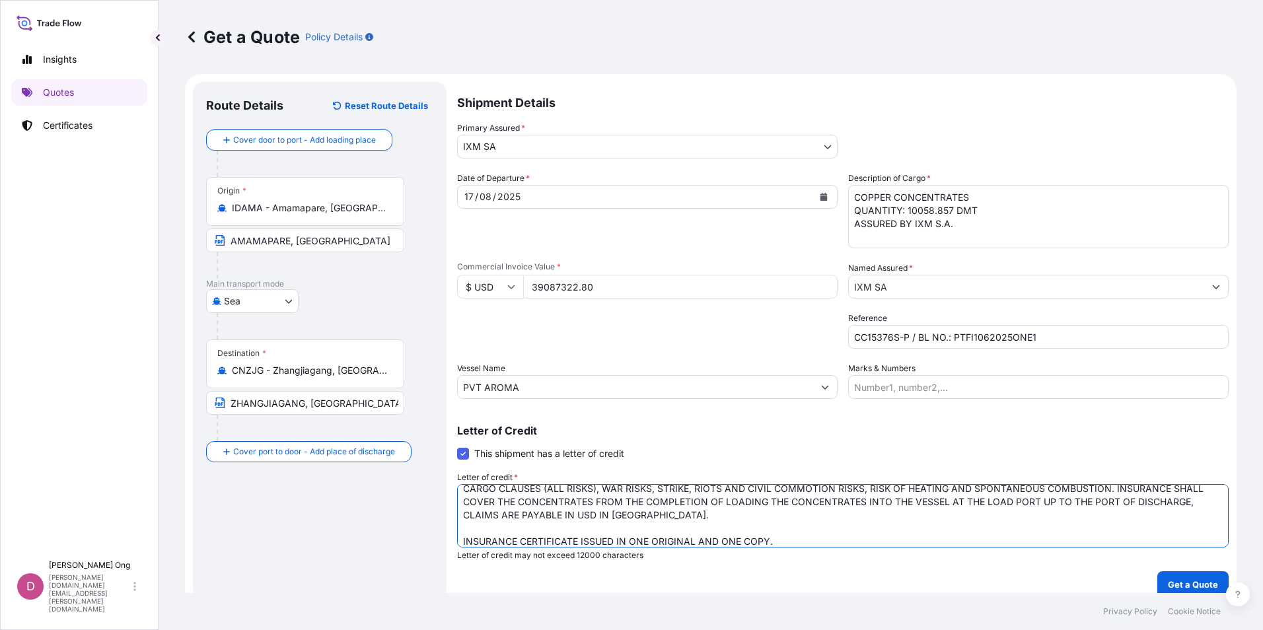
scroll to position [6, 0]
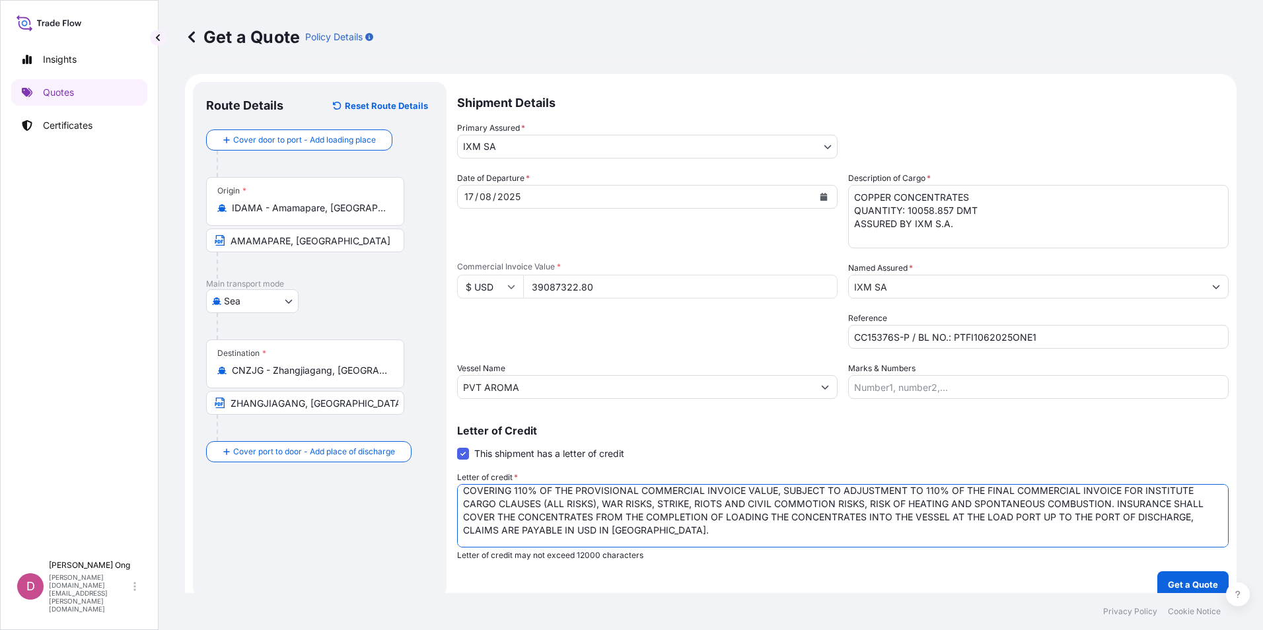
type textarea "COVERING 110% OF THE PROVISIONAL COMMERCIAL INVOICE VALUE, SUBJECT TO ADJUSTMEN…"
click at [1201, 578] on button "Get a Quote" at bounding box center [1193, 585] width 71 height 26
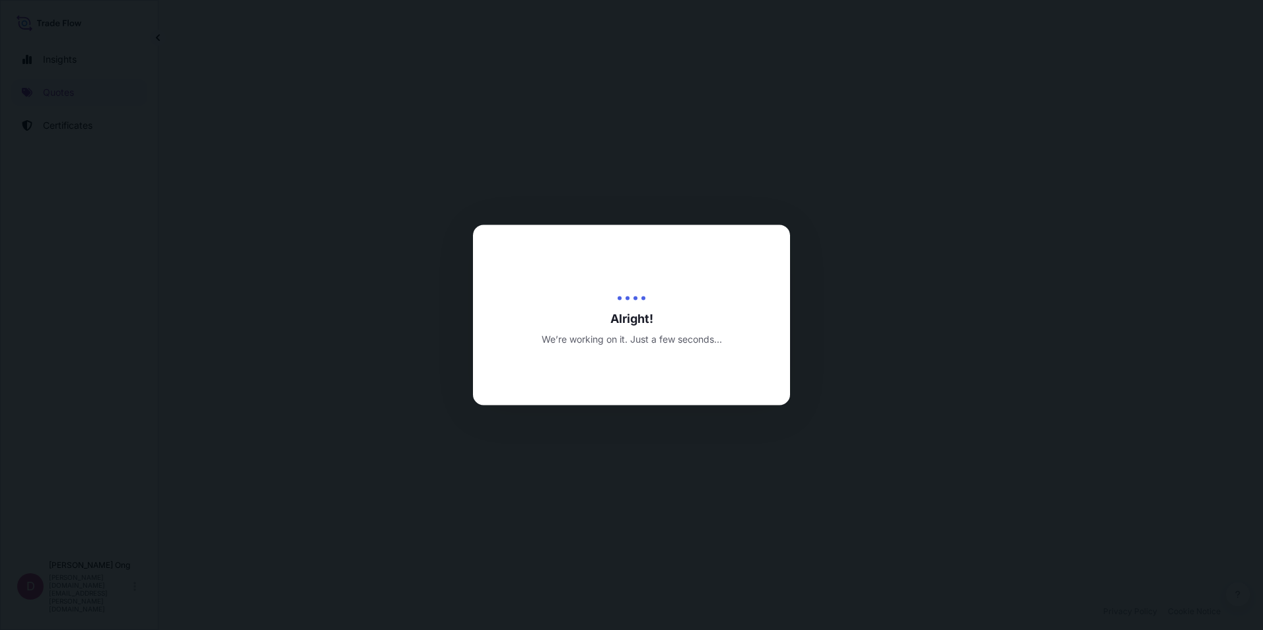
select select "Sea"
select select "31846"
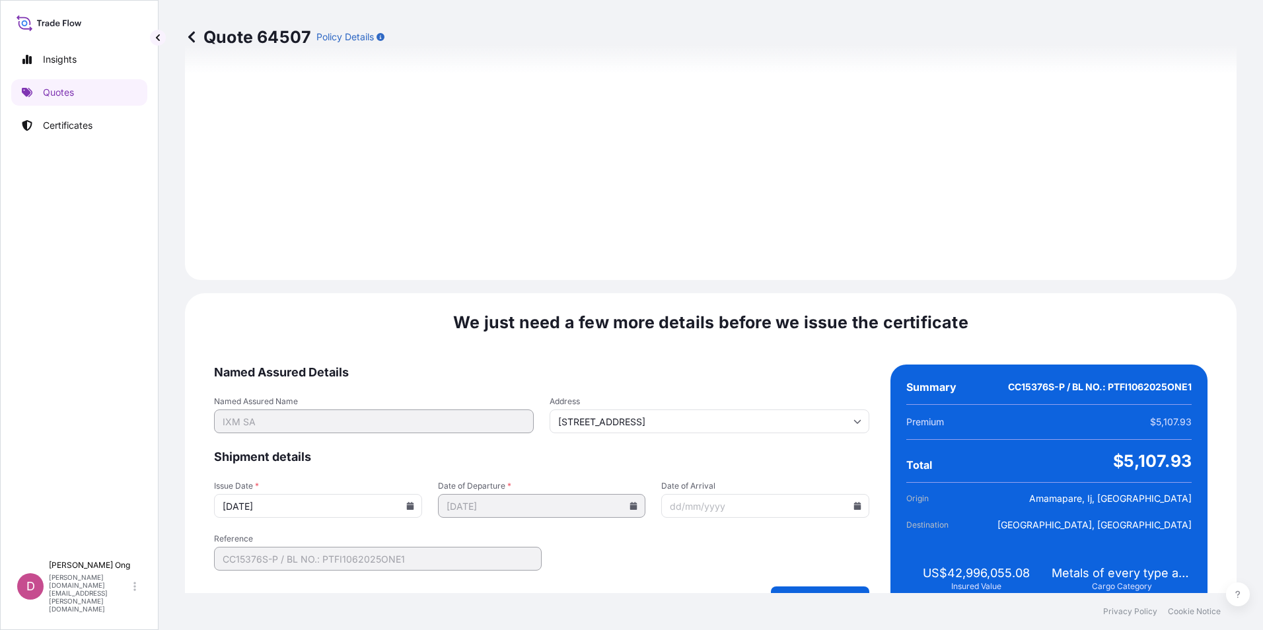
scroll to position [1560, 0]
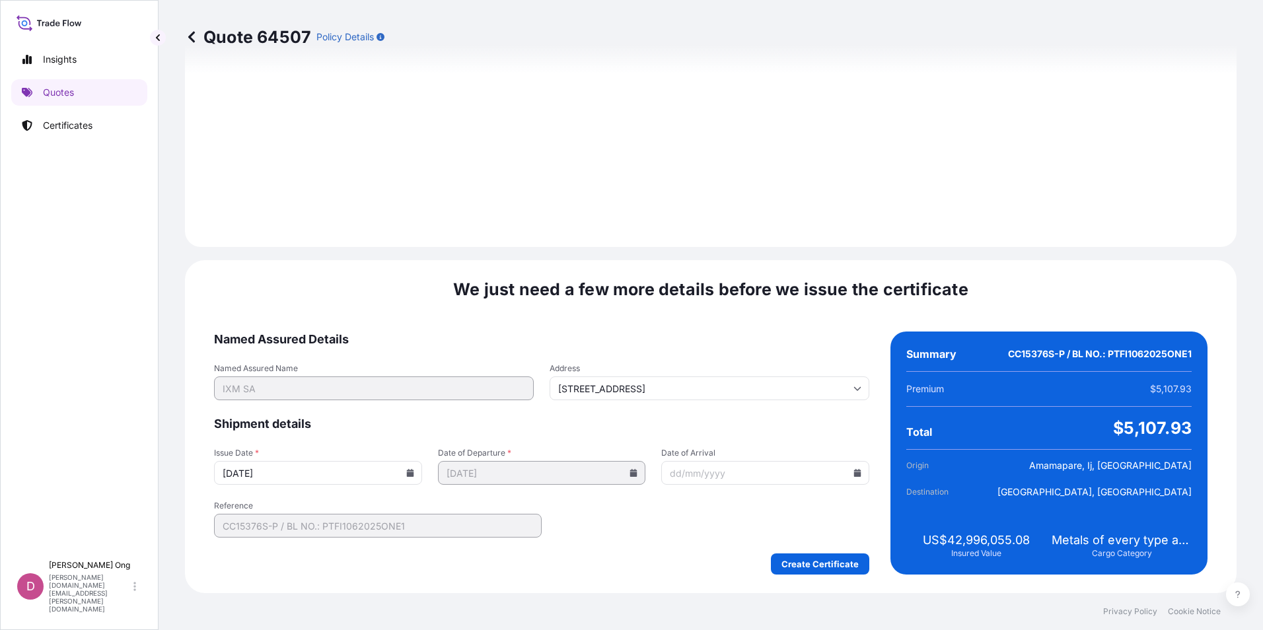
click at [406, 470] on icon at bounding box center [409, 473] width 7 height 8
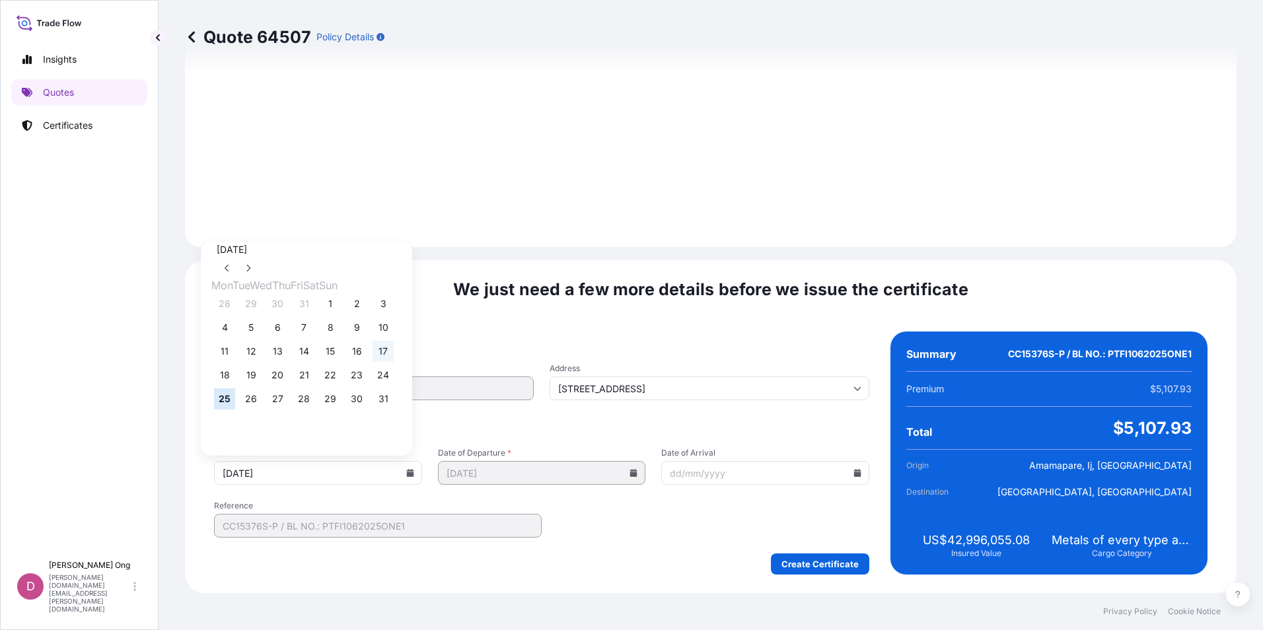
click at [394, 356] on button "17" at bounding box center [383, 351] width 21 height 21
type input "[DATE]"
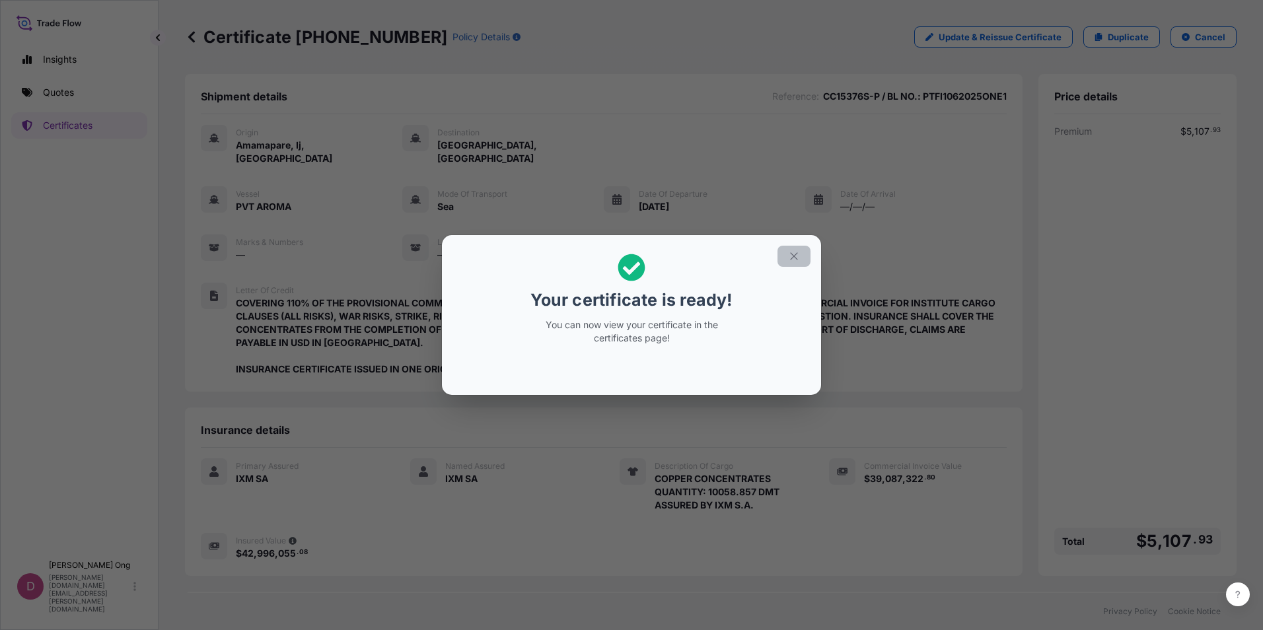
click at [798, 266] on button "button" at bounding box center [794, 256] width 33 height 21
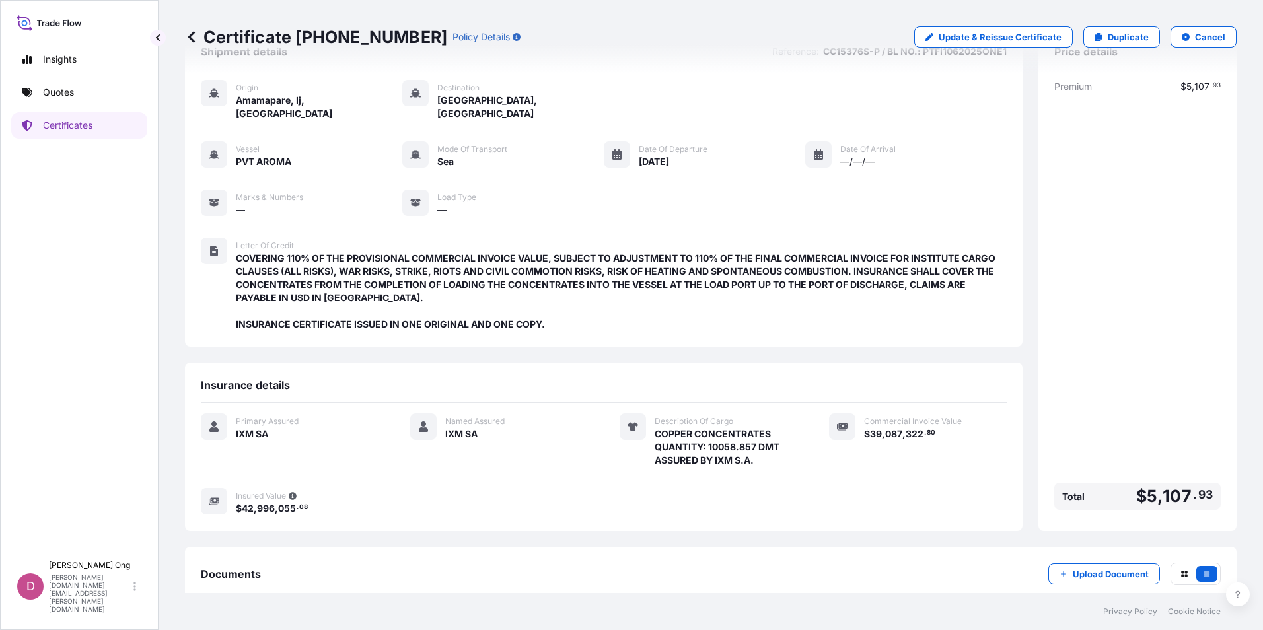
scroll to position [109, 0]
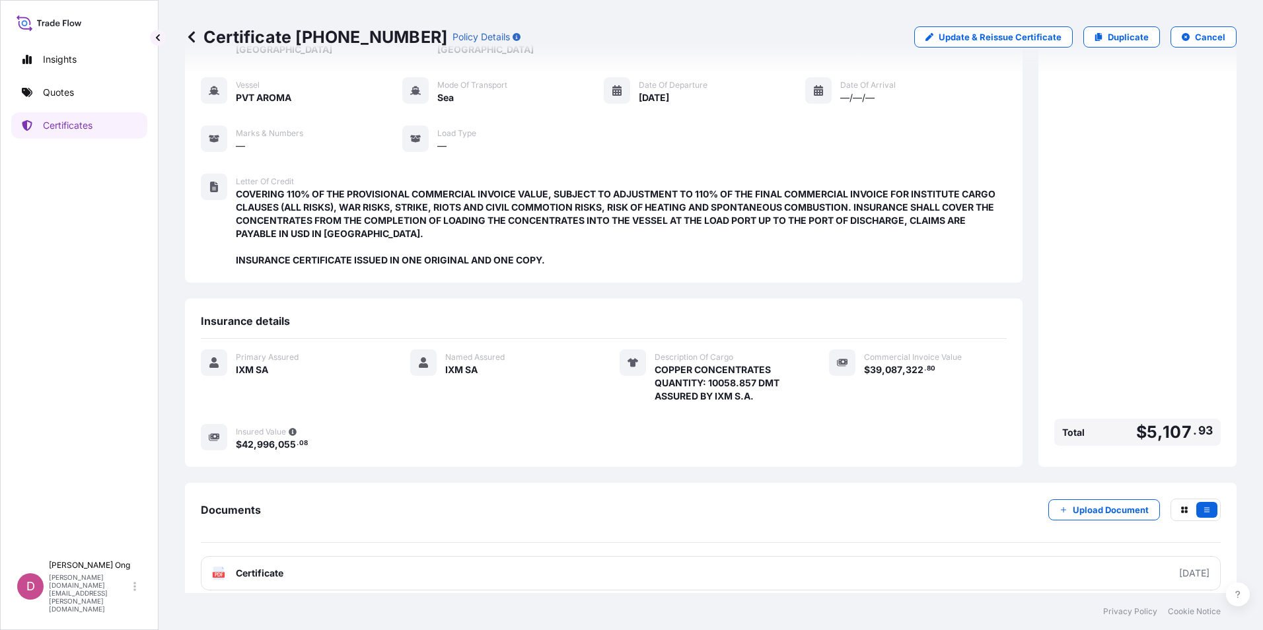
drag, startPoint x: 566, startPoint y: 347, endPoint x: 542, endPoint y: 413, distance: 70.5
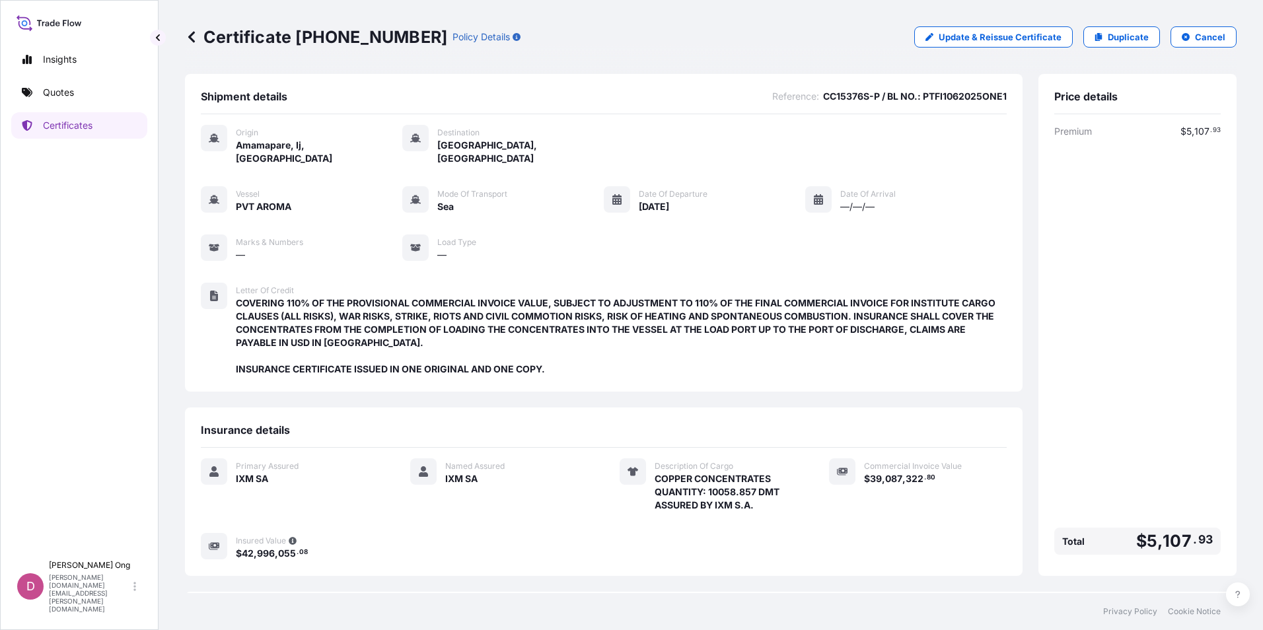
drag, startPoint x: 531, startPoint y: 478, endPoint x: 578, endPoint y: 254, distance: 228.9
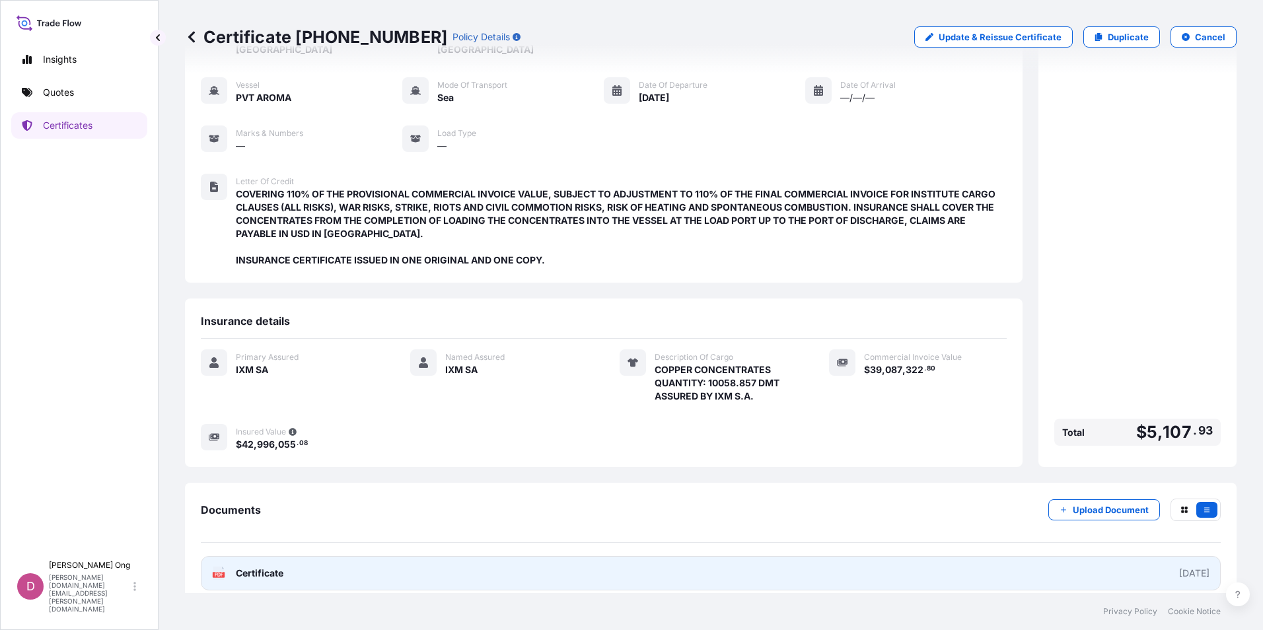
click at [294, 572] on link "PDF Certificate [DATE]" at bounding box center [711, 573] width 1020 height 34
